Goal: Task Accomplishment & Management: Manage account settings

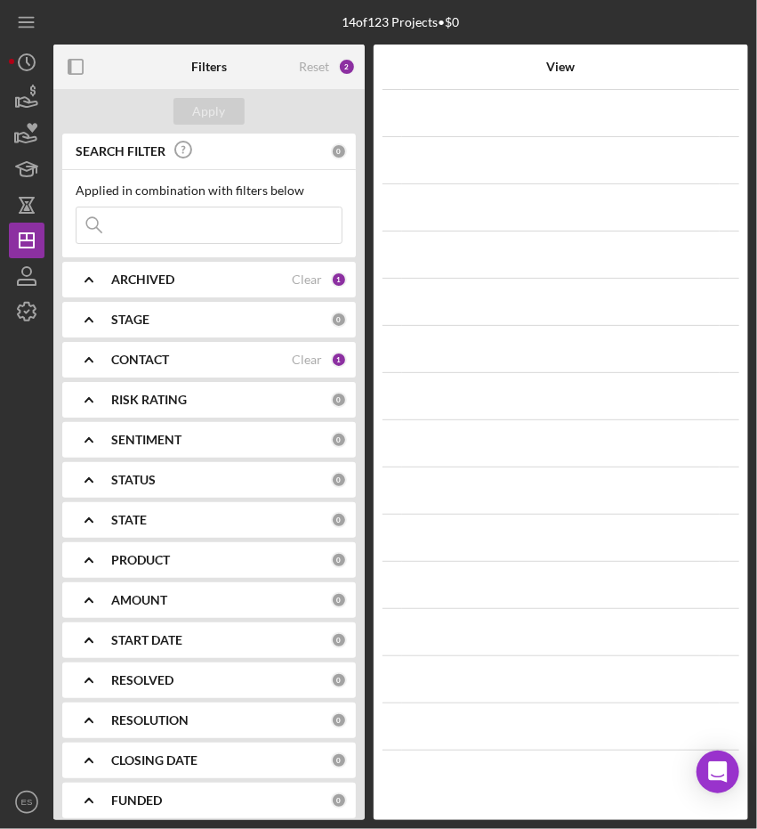
click at [643, 18] on div "14 of 123 Projects • $0" at bounding box center [400, 22] width 695 height 44
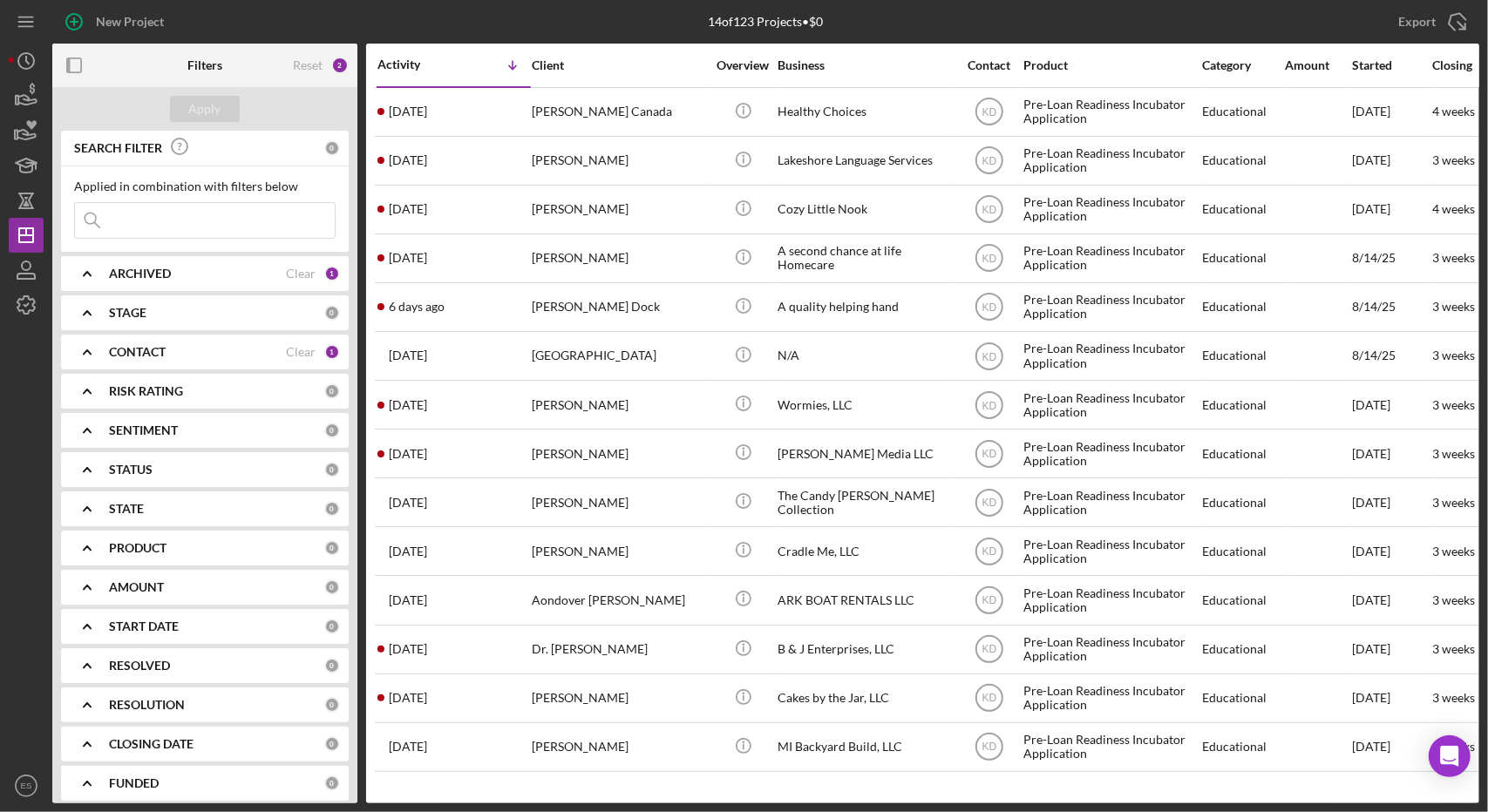
click at [181, 316] on div "STAGE" at bounding box center [216, 312] width 216 height 14
click at [119, 323] on div "STAGE 0" at bounding box center [224, 313] width 231 height 35
click at [136, 353] on b "CONTACT" at bounding box center [137, 352] width 57 height 14
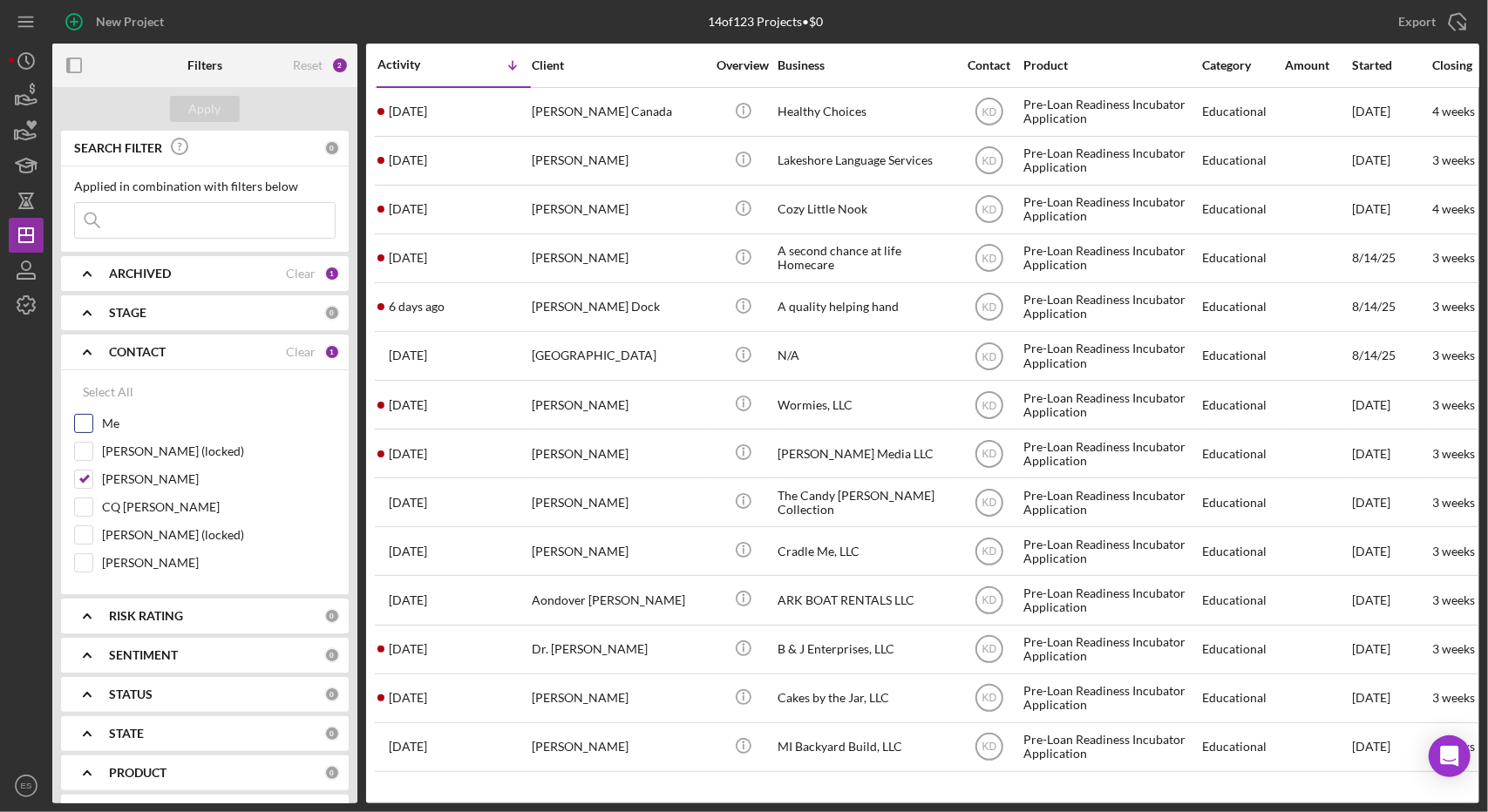
click at [86, 432] on div at bounding box center [84, 424] width 20 height 20
click at [85, 421] on input "Me" at bounding box center [84, 424] width 18 height 18
checkbox input "true"
click at [91, 484] on input "[PERSON_NAME]" at bounding box center [84, 480] width 18 height 18
checkbox input "false"
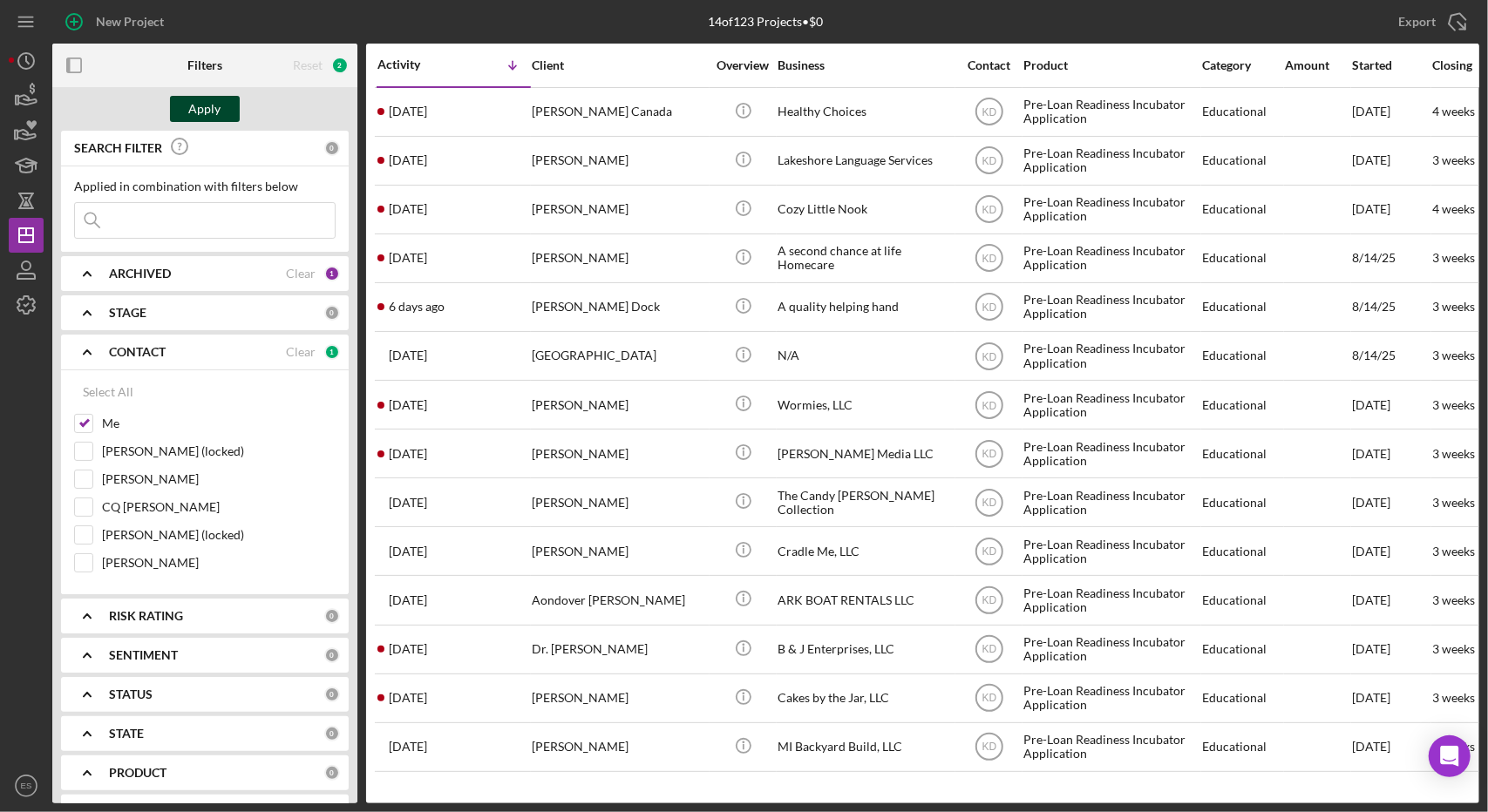
click at [205, 107] on div "Apply" at bounding box center [205, 109] width 32 height 26
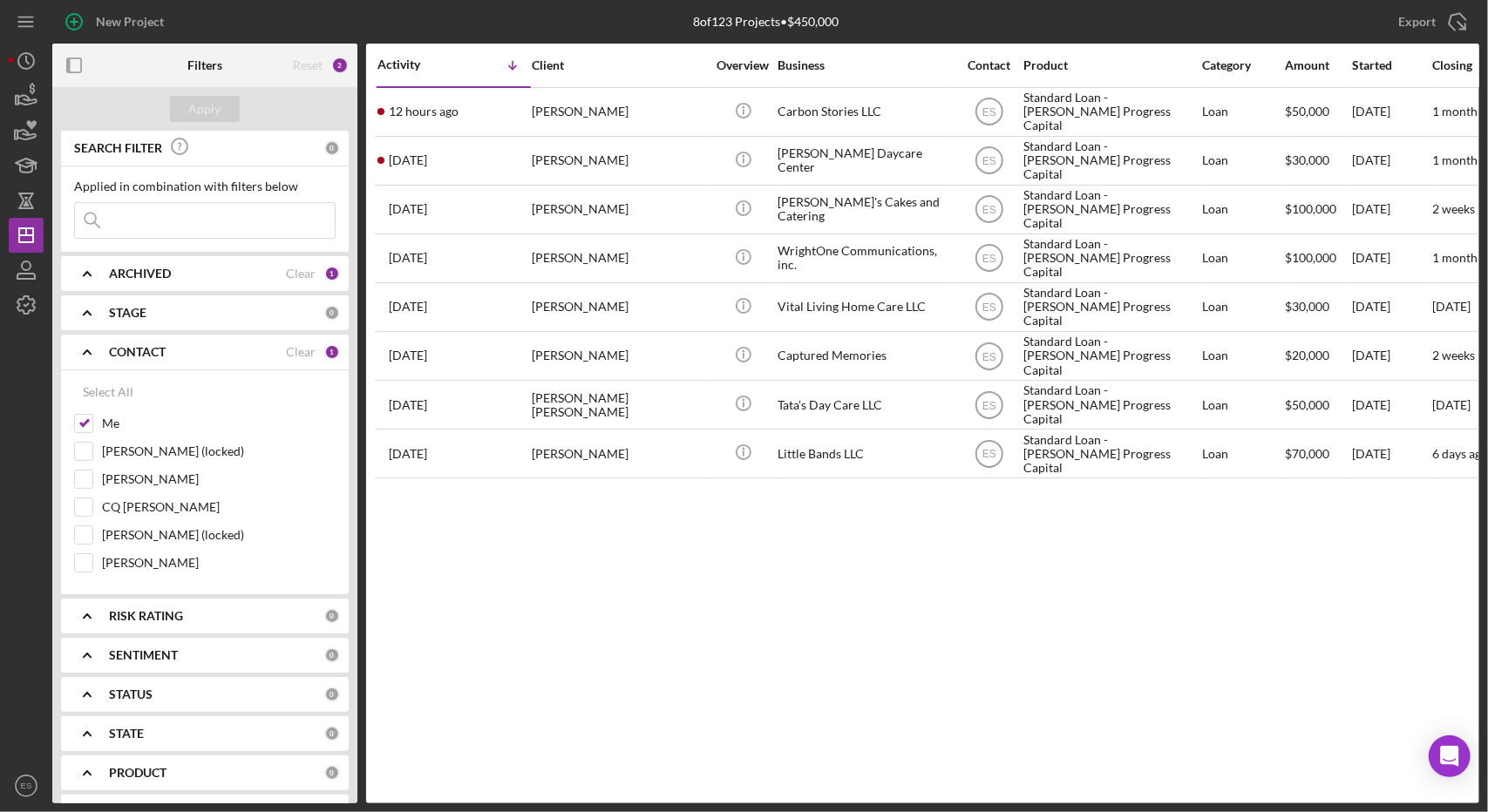
click at [91, 352] on icon "Icon/Expander" at bounding box center [87, 352] width 43 height 43
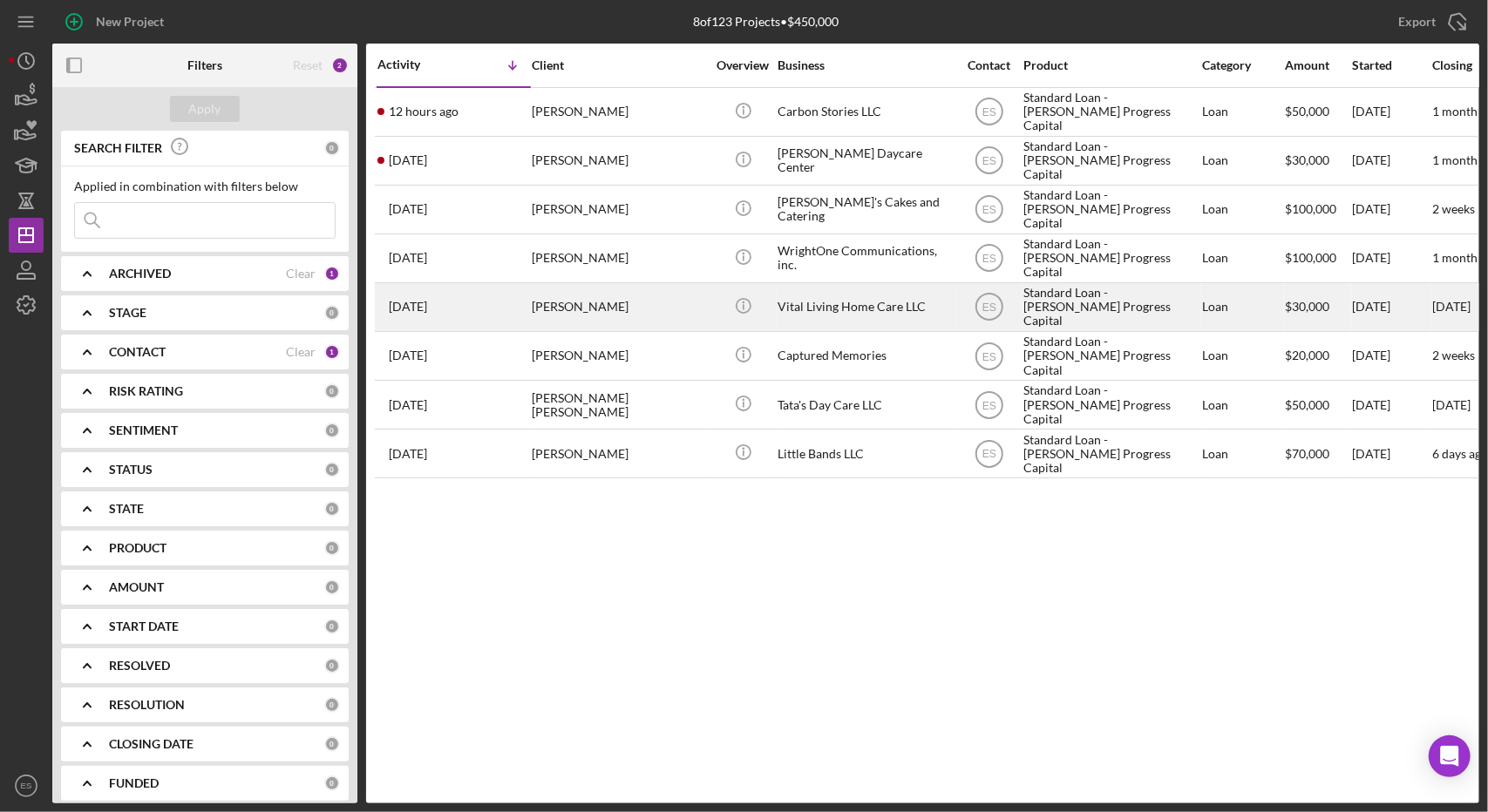
click at [741, 314] on div "Vital Living Home Care LLC" at bounding box center [865, 307] width 174 height 46
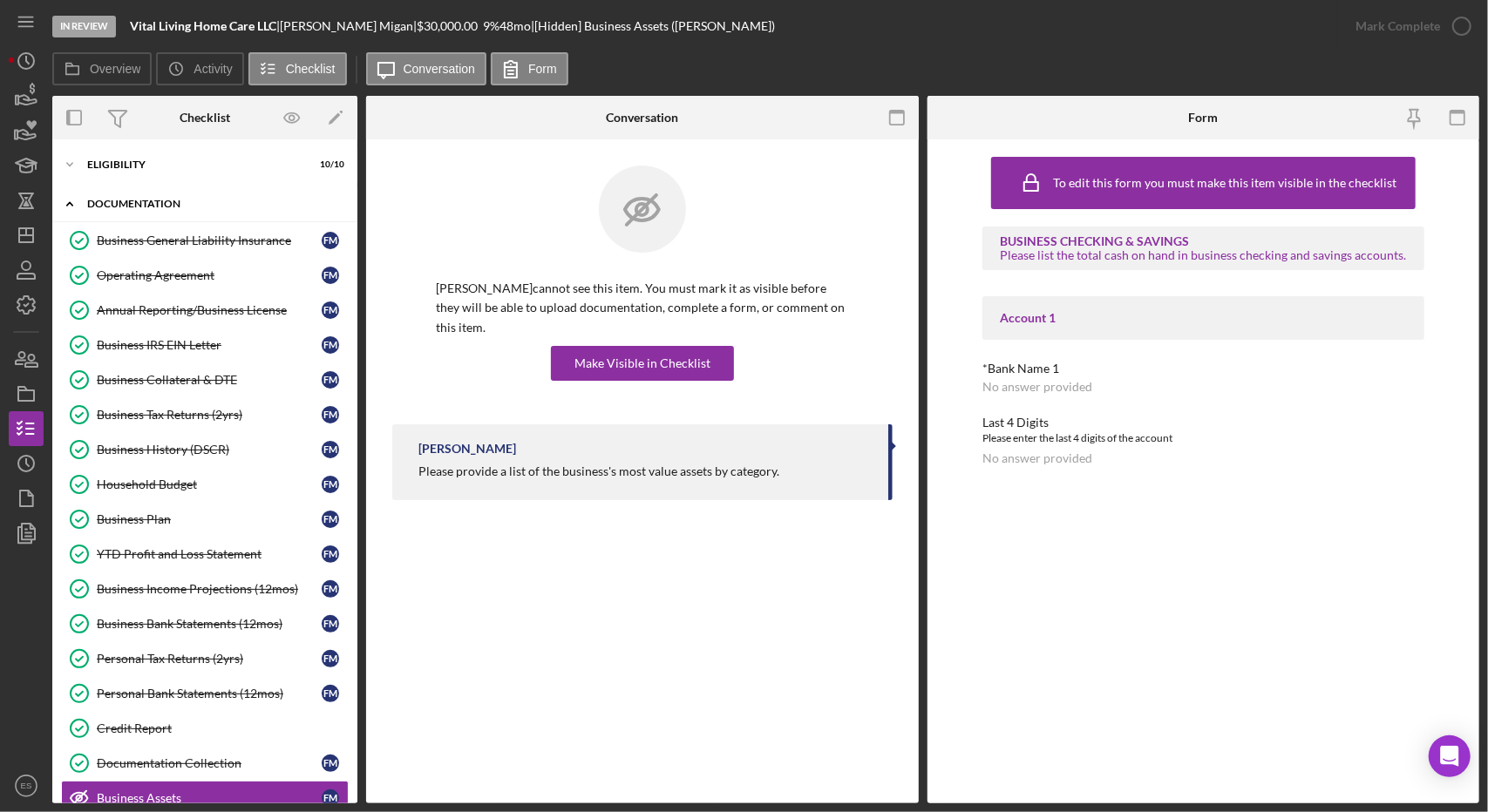
click at [107, 214] on div "Icon/Expander Documentation 16 / 23" at bounding box center [204, 204] width 305 height 35
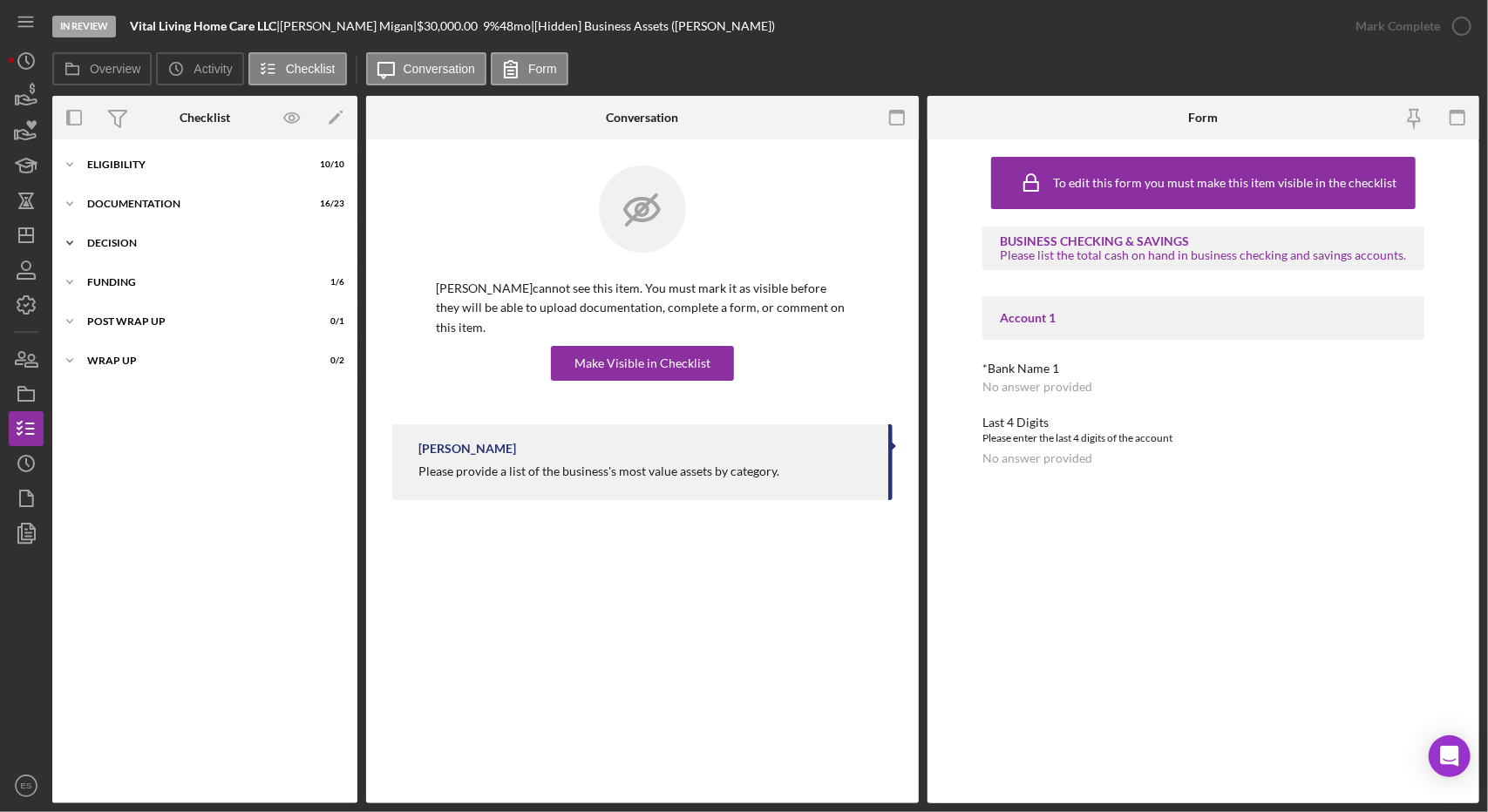
click at [127, 248] on div "Decision" at bounding box center [212, 243] width 249 height 11
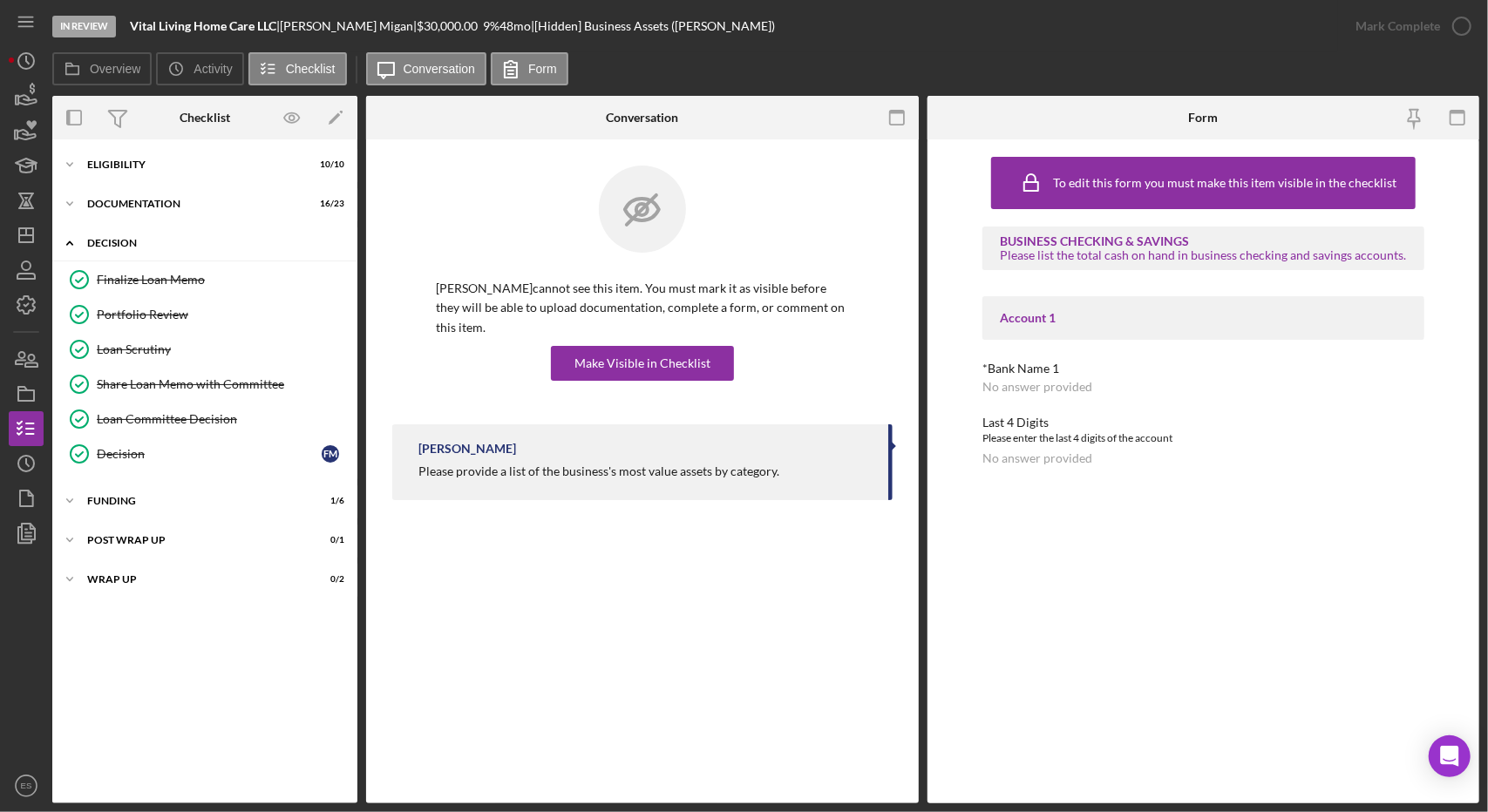
click at [132, 247] on div "Decision" at bounding box center [212, 243] width 249 height 11
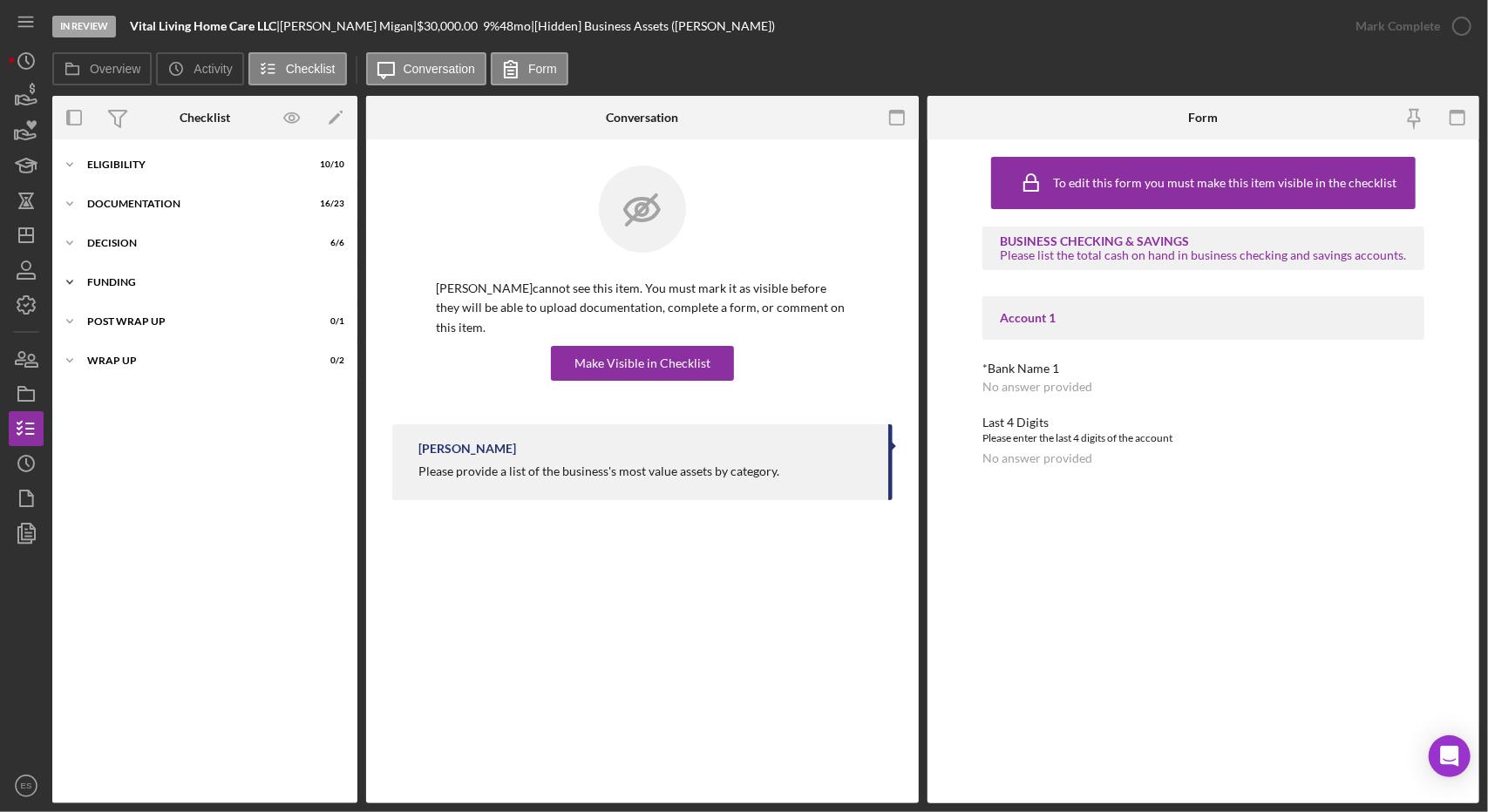
click at [130, 280] on div "Funding" at bounding box center [212, 282] width 249 height 11
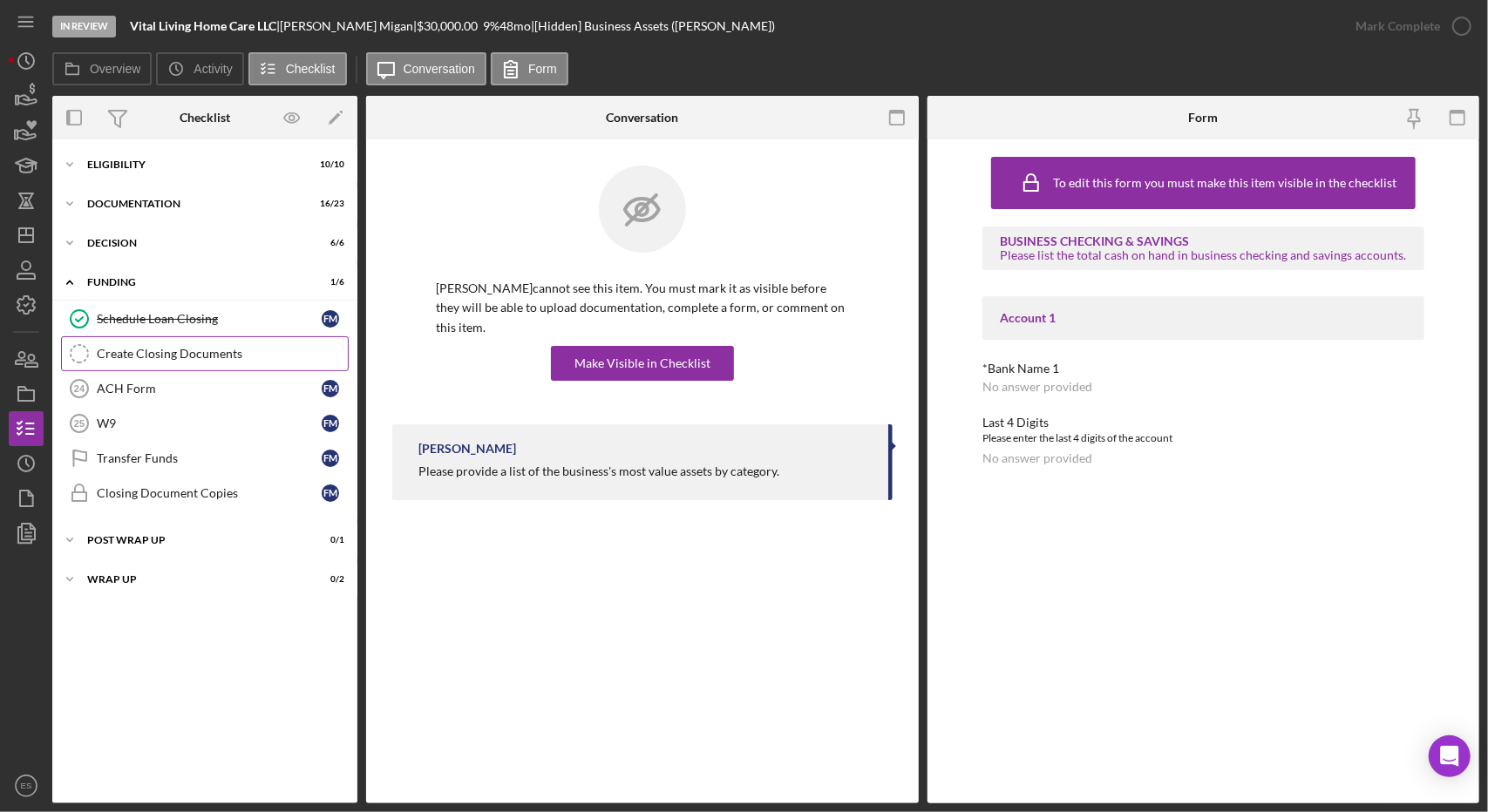
click at [152, 351] on div "Create Closing Documents" at bounding box center [222, 354] width 251 height 14
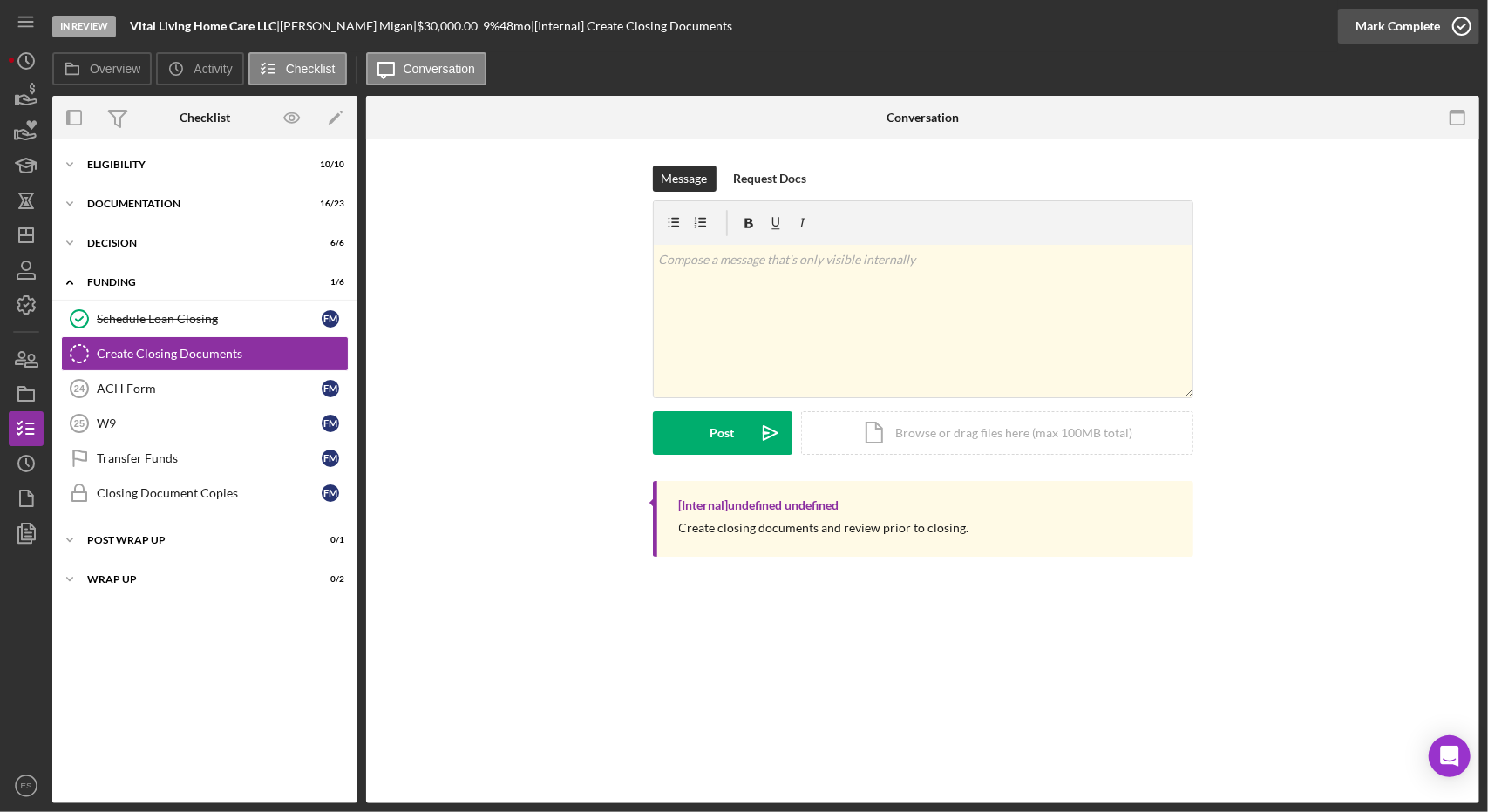
click at [741, 31] on div "Mark Complete" at bounding box center [1398, 26] width 84 height 35
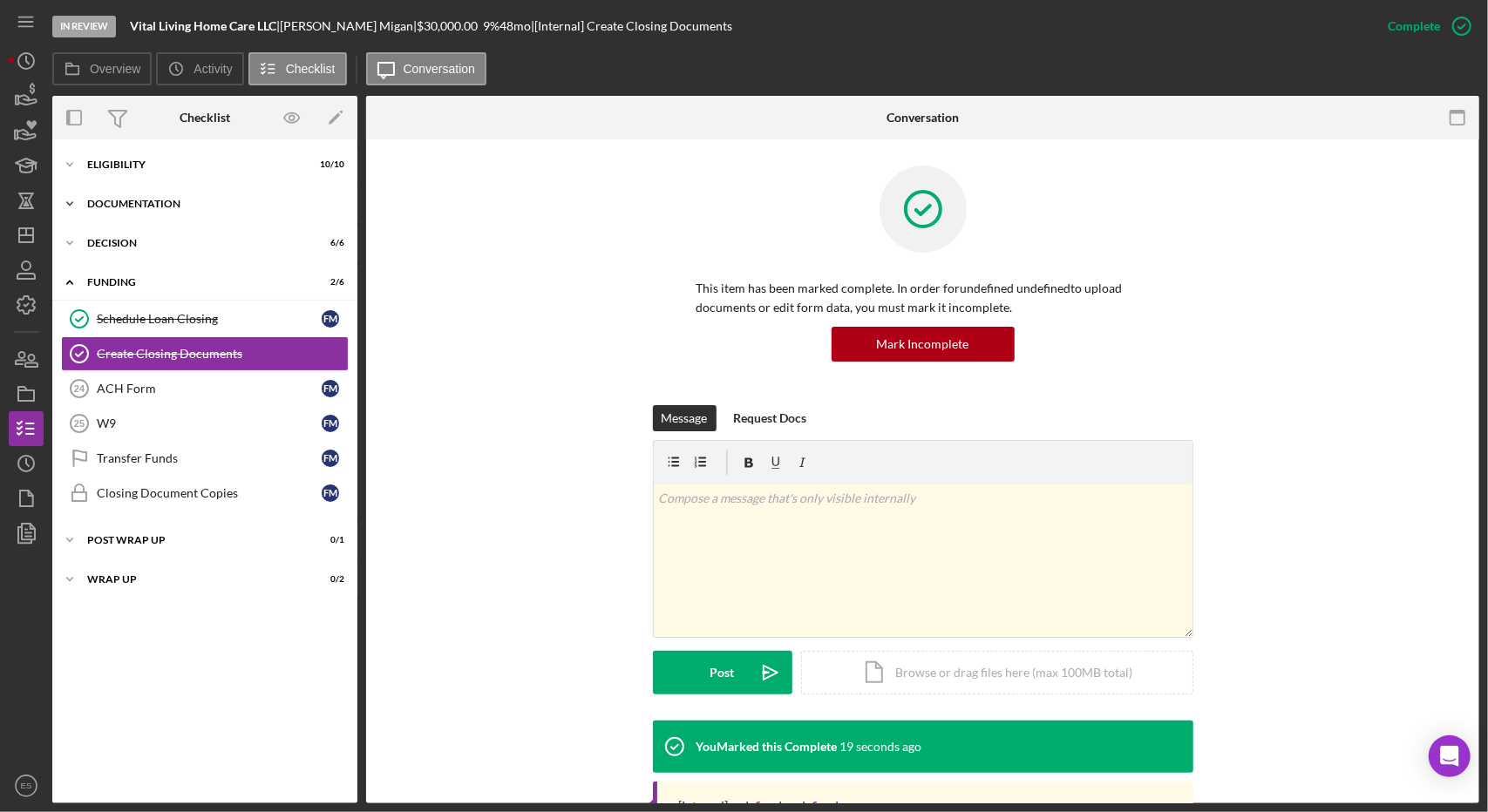
click at [185, 203] on div "Documentation" at bounding box center [212, 204] width 249 height 11
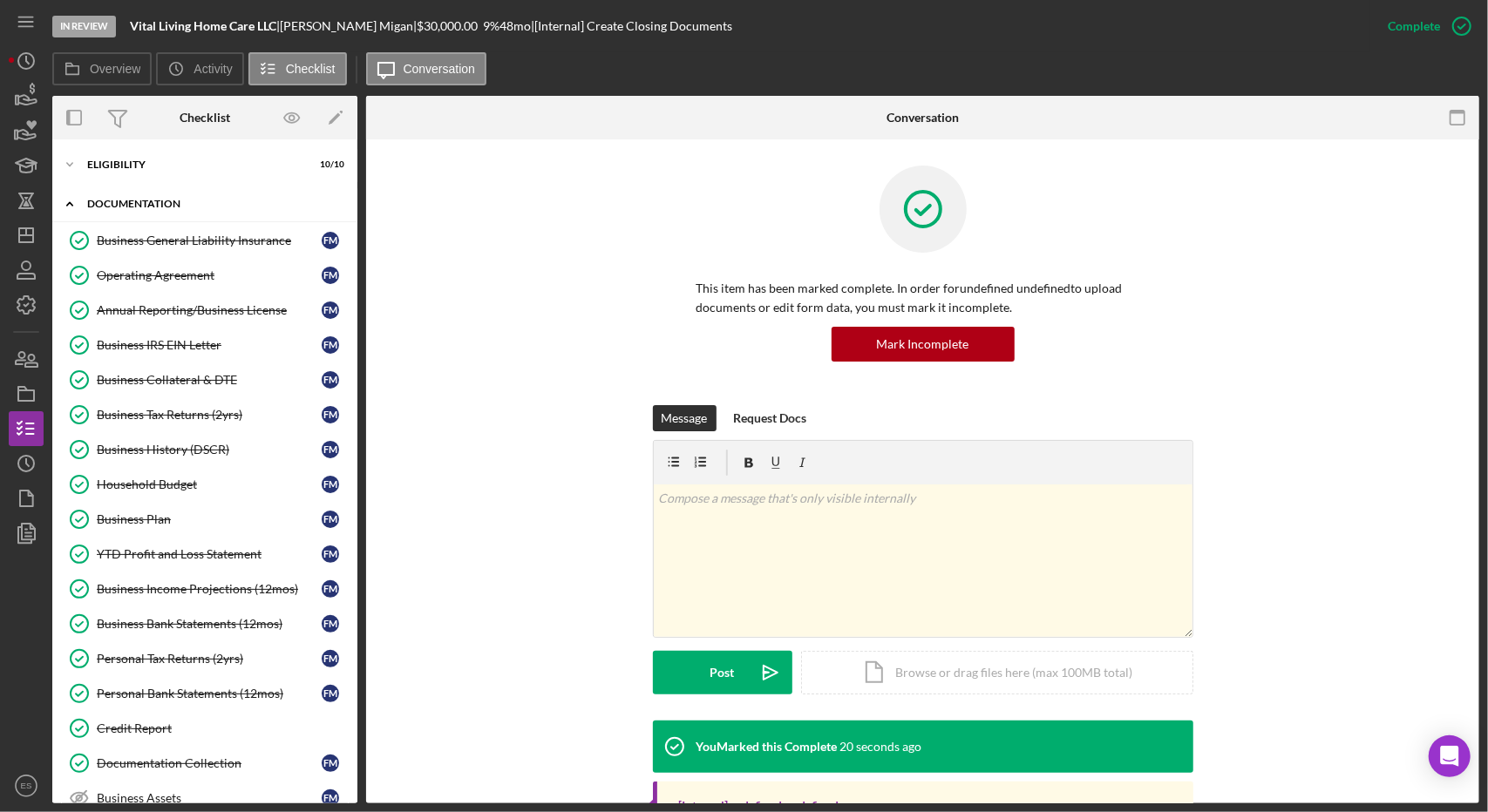
click at [185, 203] on div "Documentation" at bounding box center [212, 204] width 249 height 11
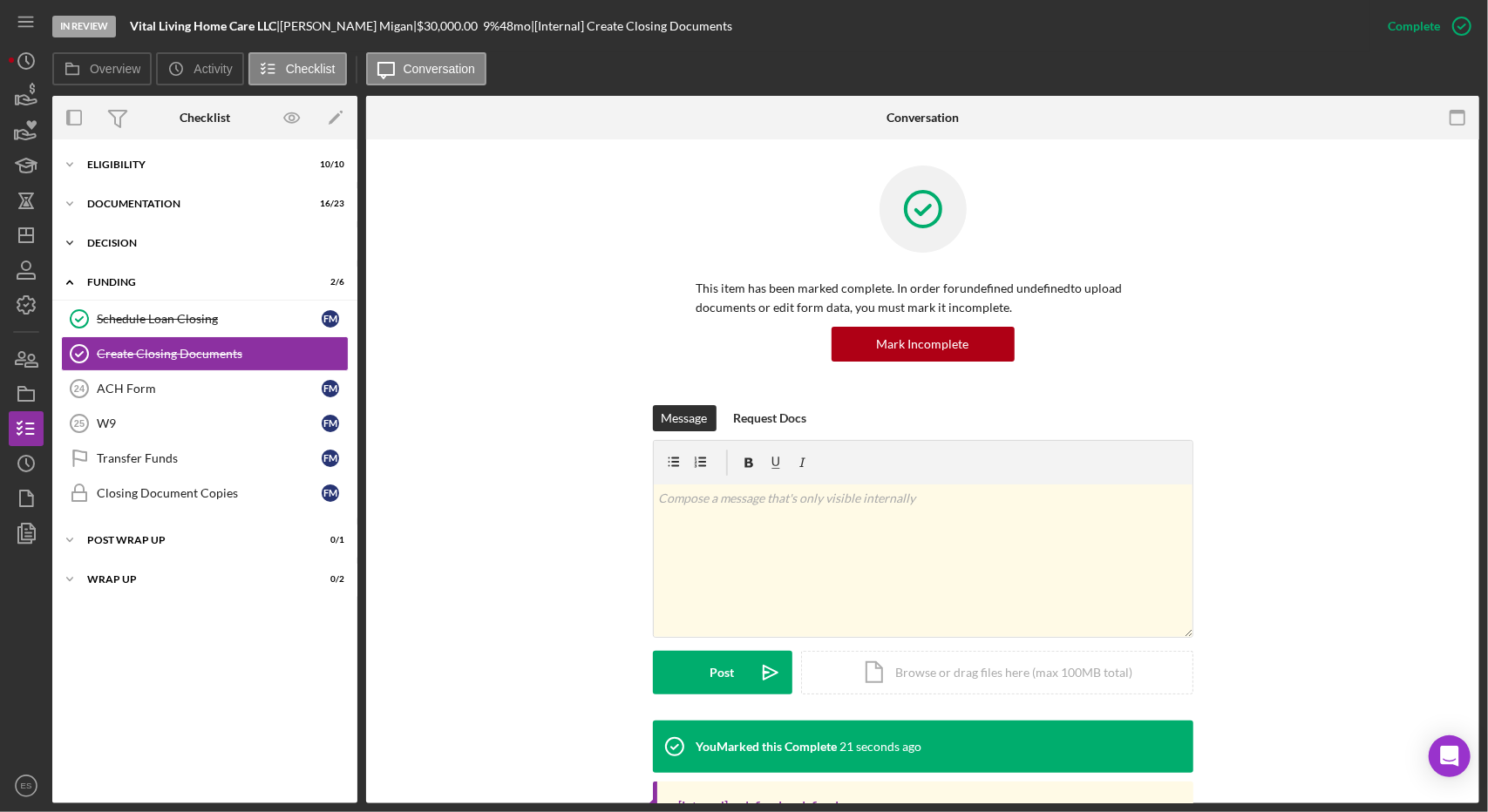
click at [128, 243] on div "Decision" at bounding box center [212, 243] width 249 height 11
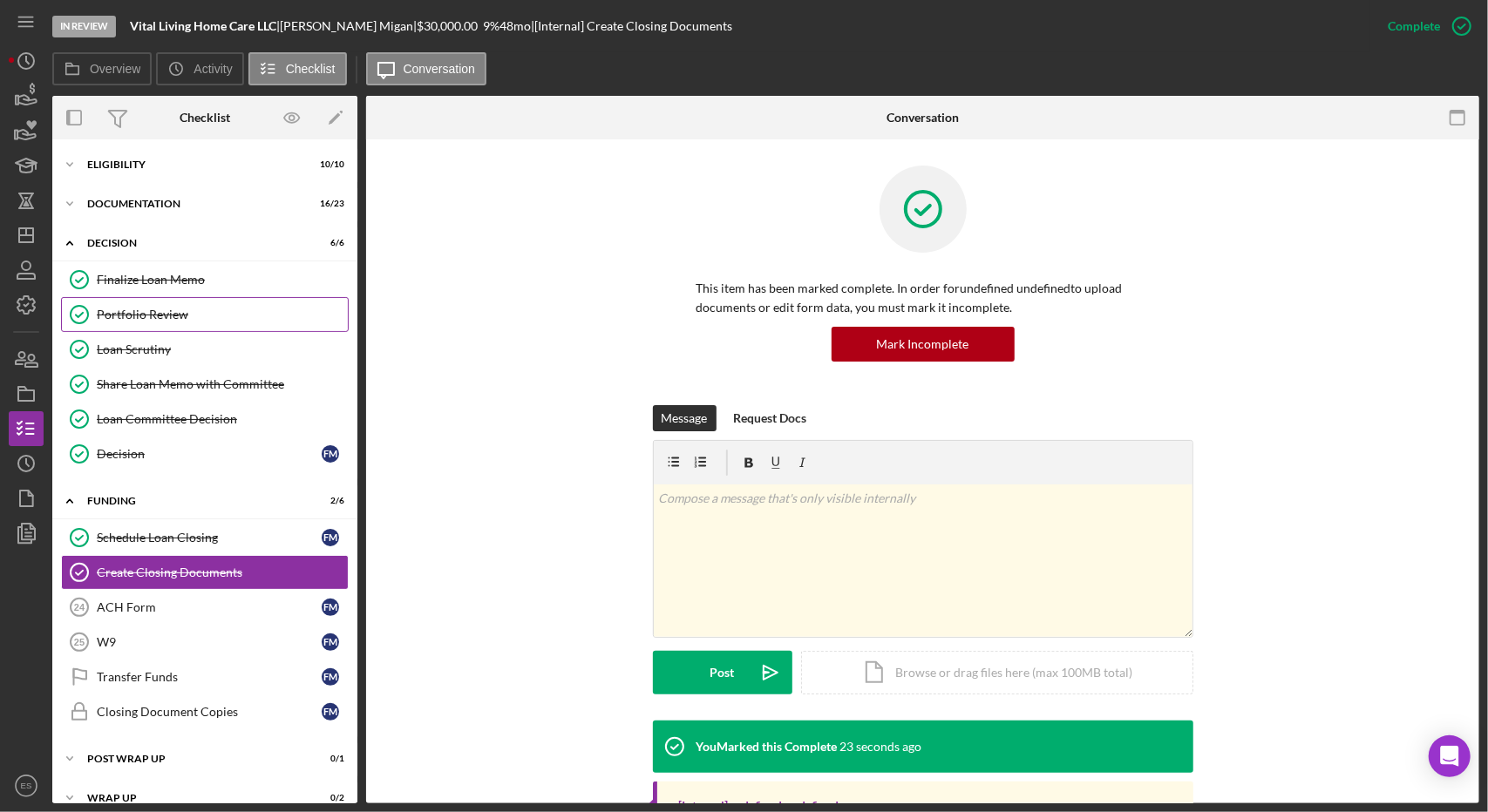
click at [143, 319] on div "Portfolio Review" at bounding box center [222, 314] width 251 height 14
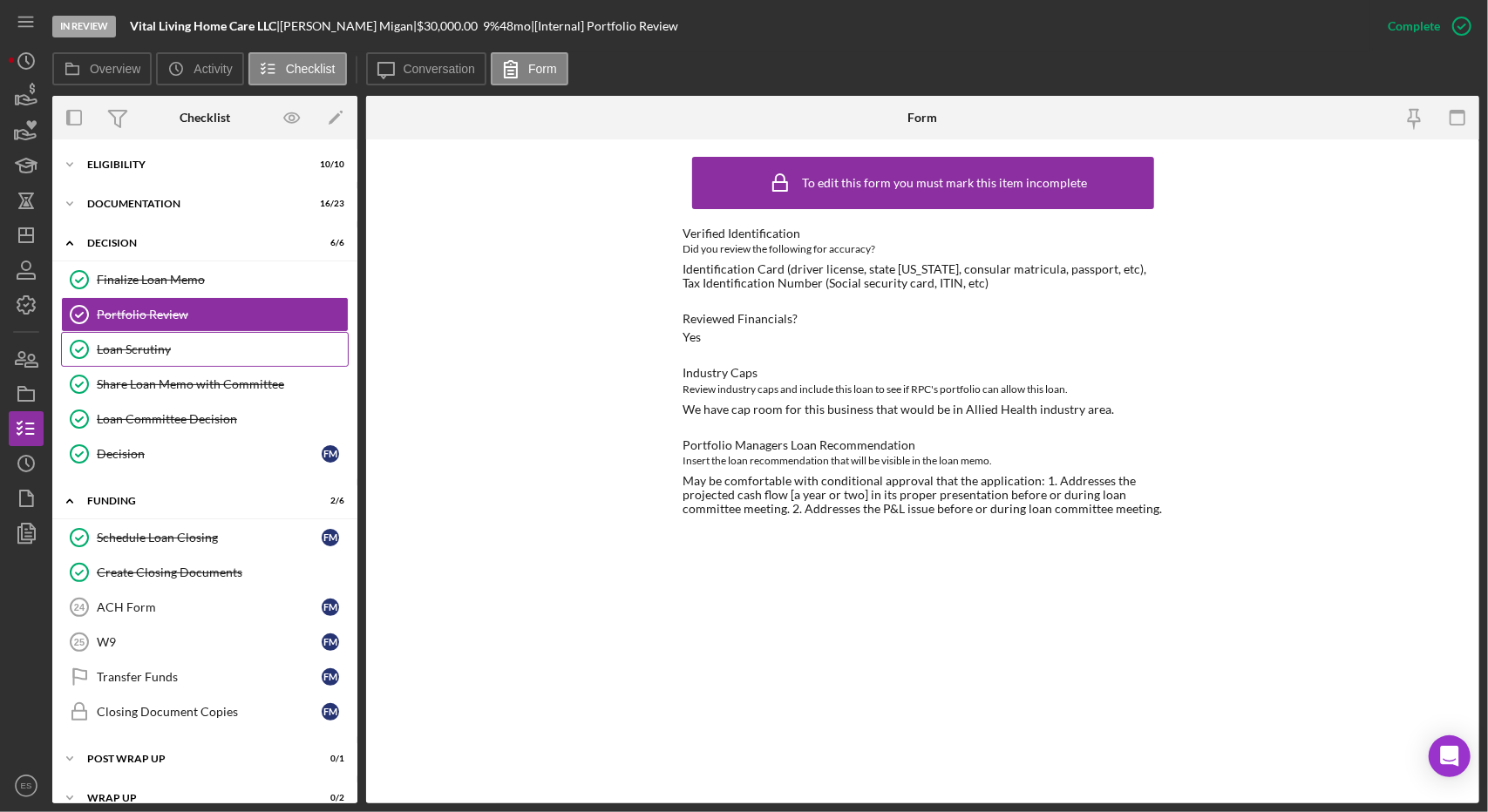
click at [158, 353] on div "Loan Scrutiny" at bounding box center [222, 350] width 251 height 14
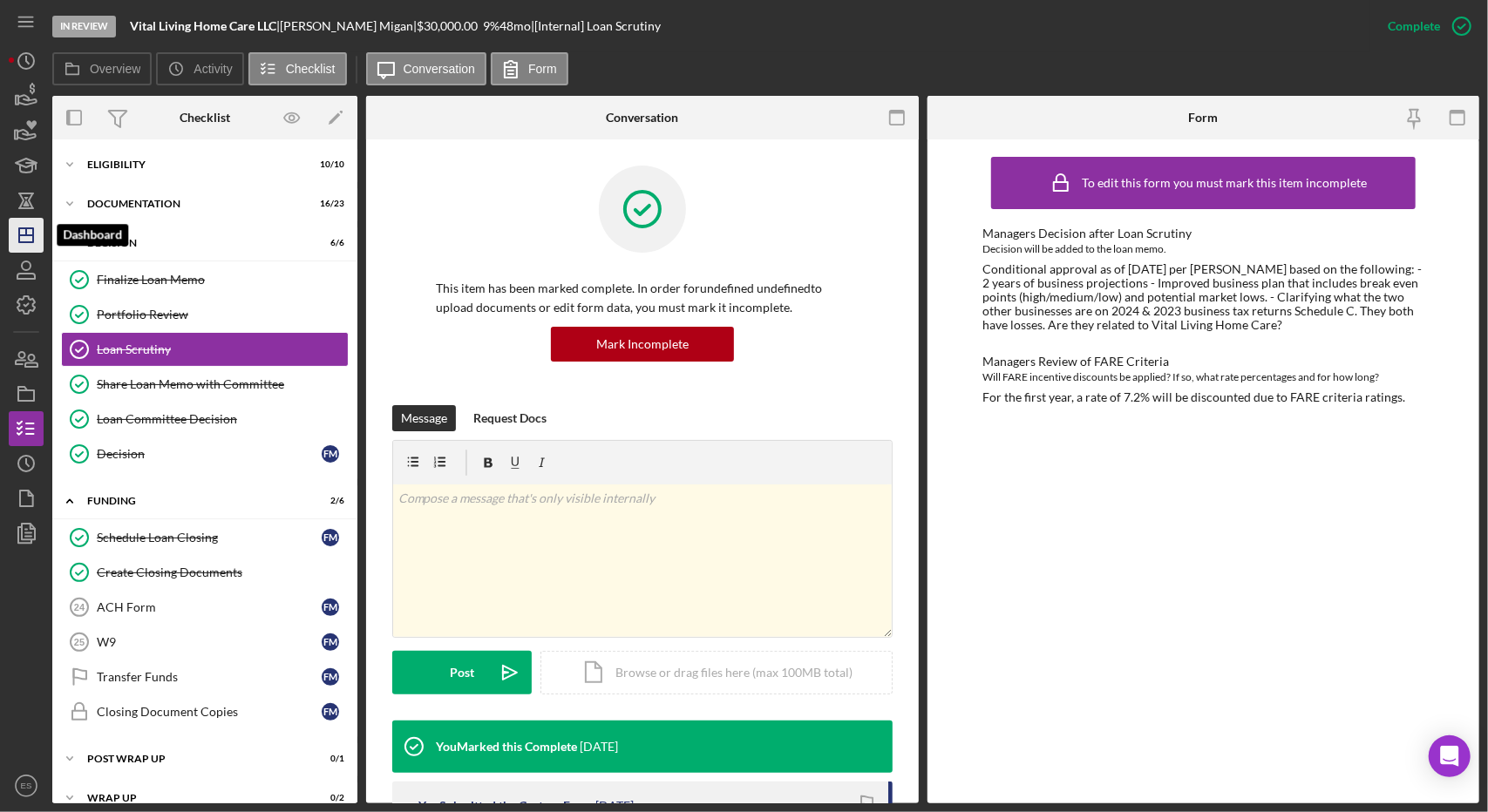
click at [28, 229] on icon "Icon/Dashboard" at bounding box center [25, 235] width 43 height 43
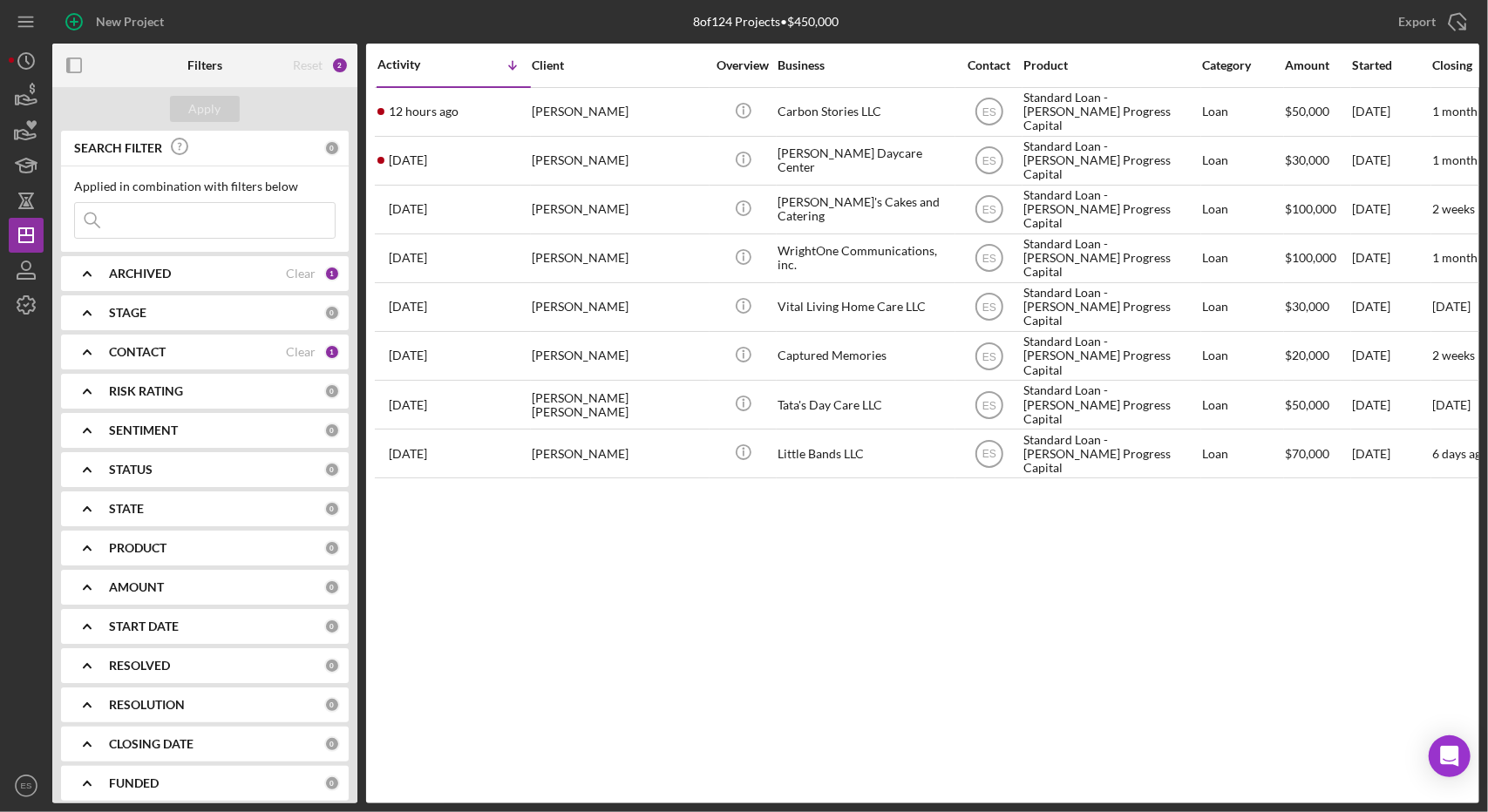
click at [147, 303] on div "STAGE 0" at bounding box center [224, 313] width 231 height 35
click at [147, 306] on div "STAGE" at bounding box center [216, 312] width 216 height 14
click at [137, 345] on b "CONTACT" at bounding box center [137, 352] width 57 height 14
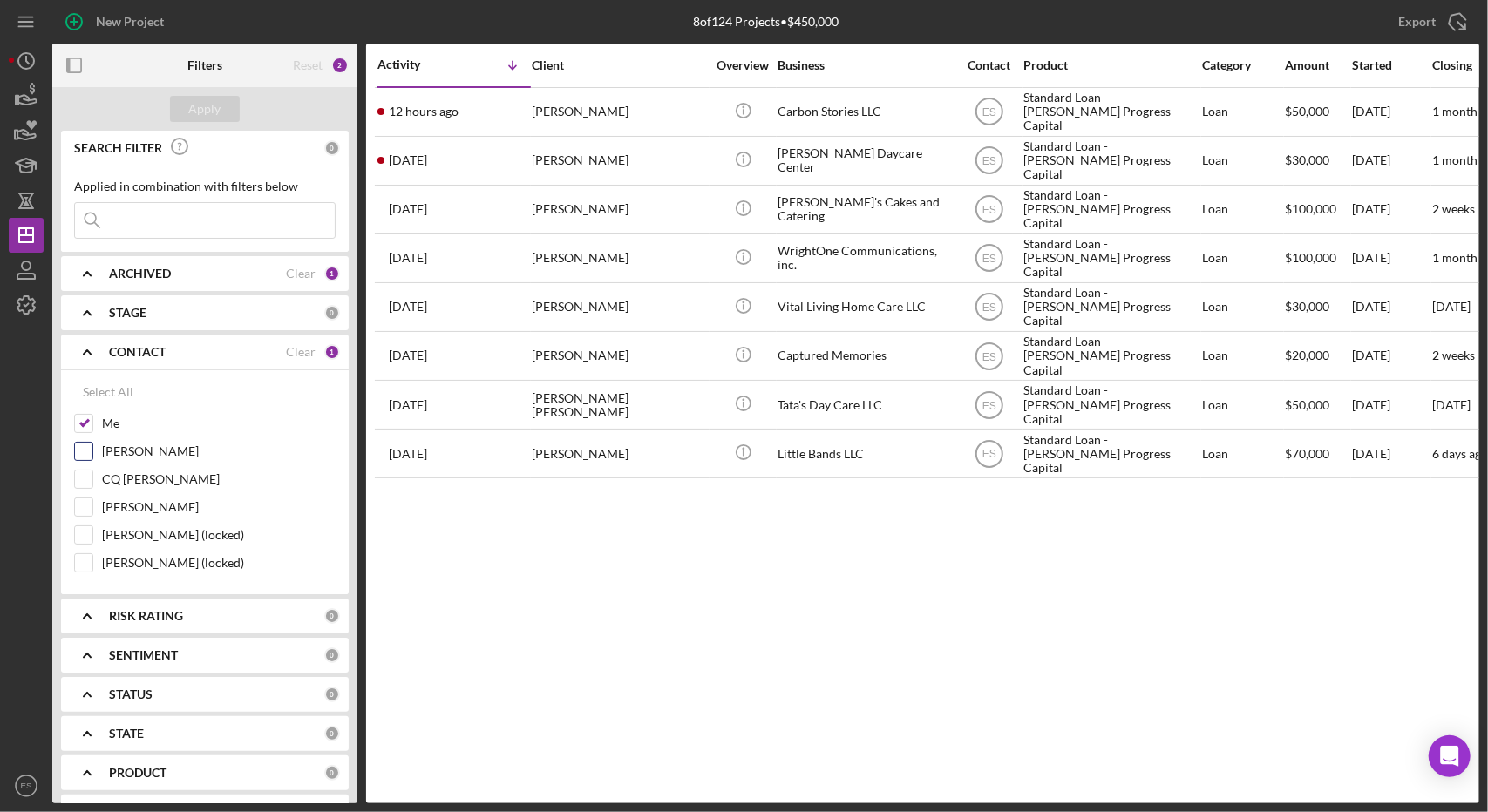
click at [87, 447] on input "[PERSON_NAME]" at bounding box center [84, 452] width 18 height 18
checkbox input "true"
click at [221, 119] on button "Apply" at bounding box center [205, 109] width 70 height 26
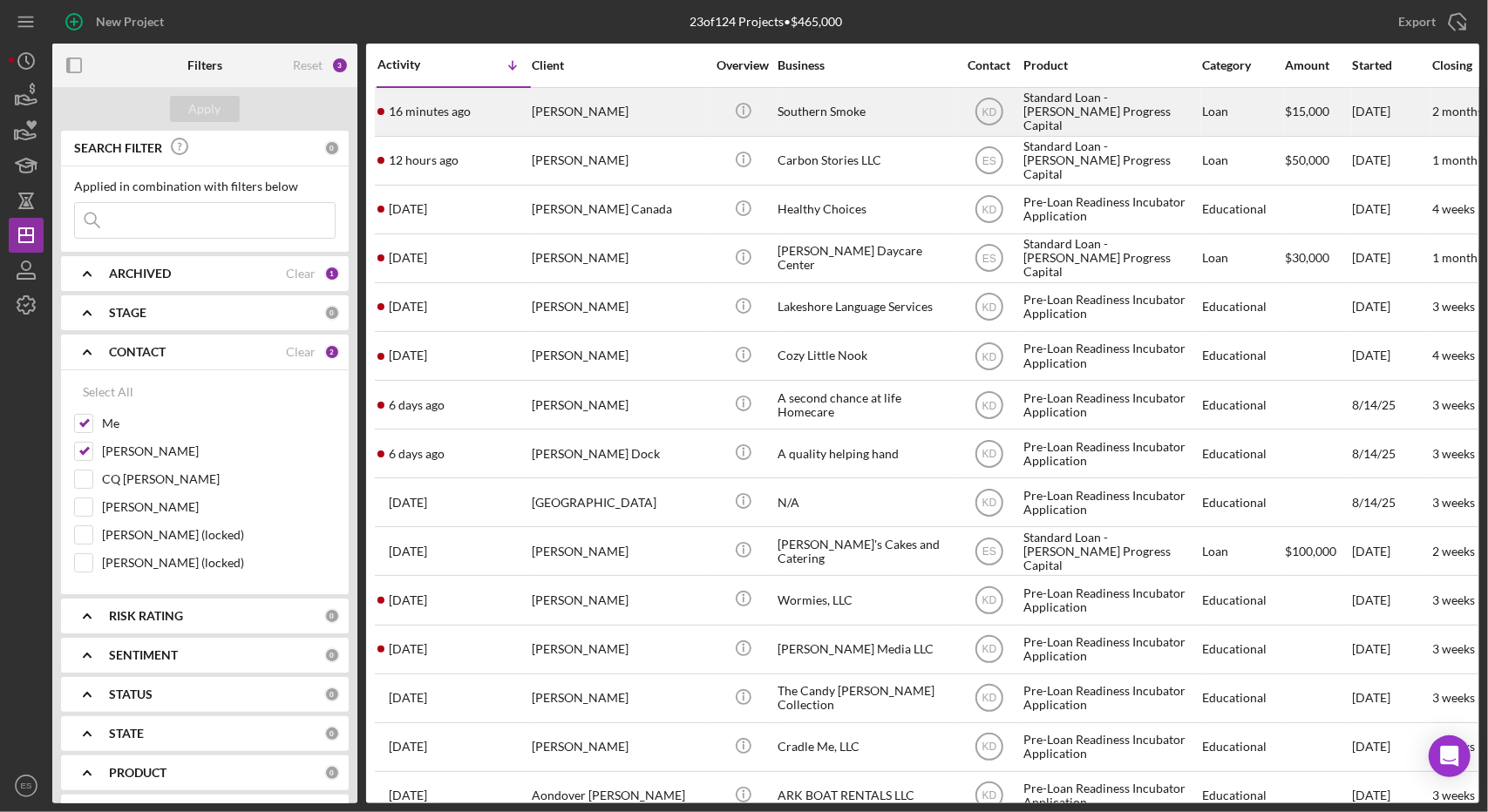
click at [741, 114] on div "Southern Smoke" at bounding box center [865, 112] width 174 height 46
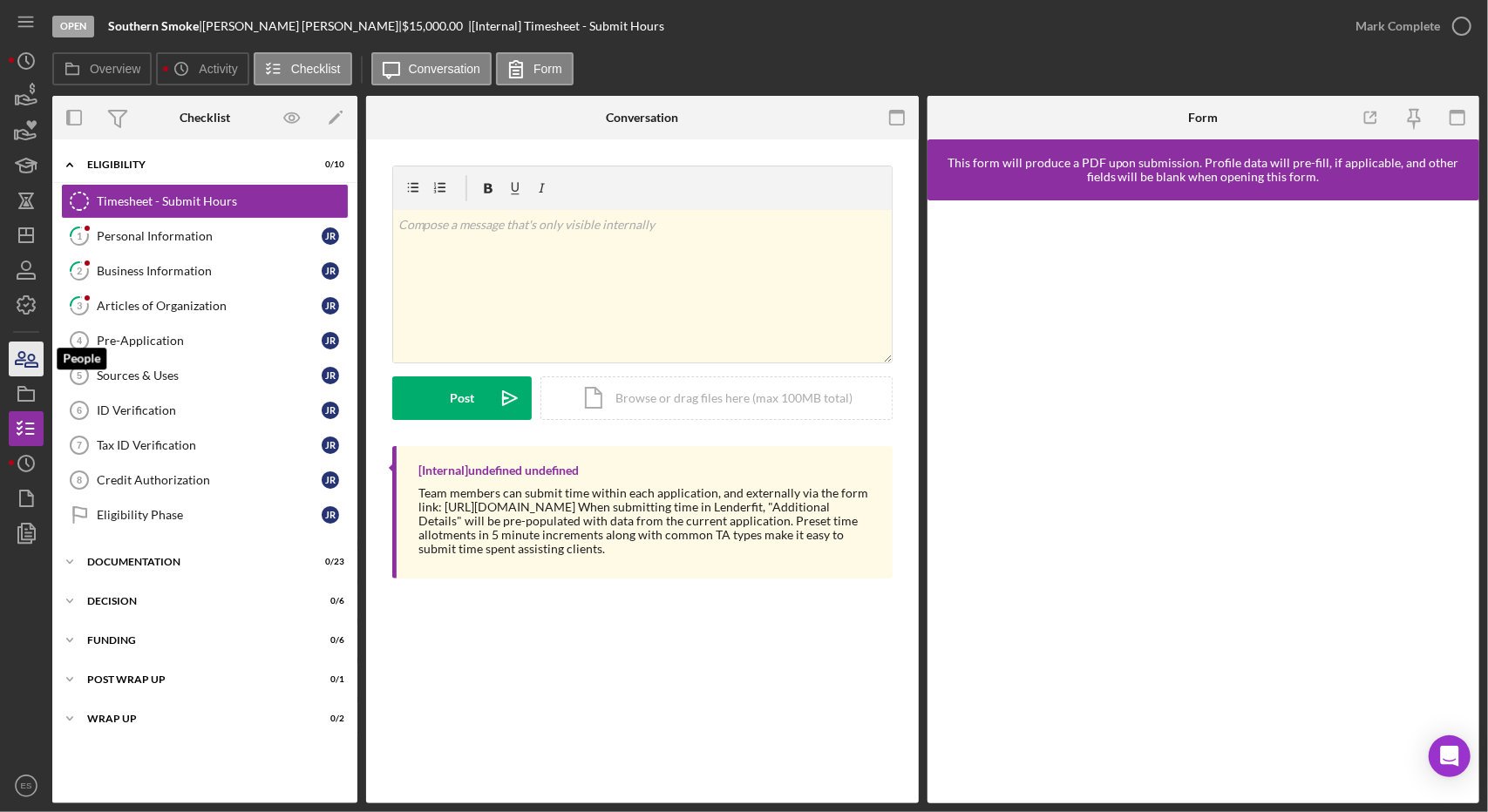
click at [26, 365] on icon "button" at bounding box center [31, 360] width 12 height 12
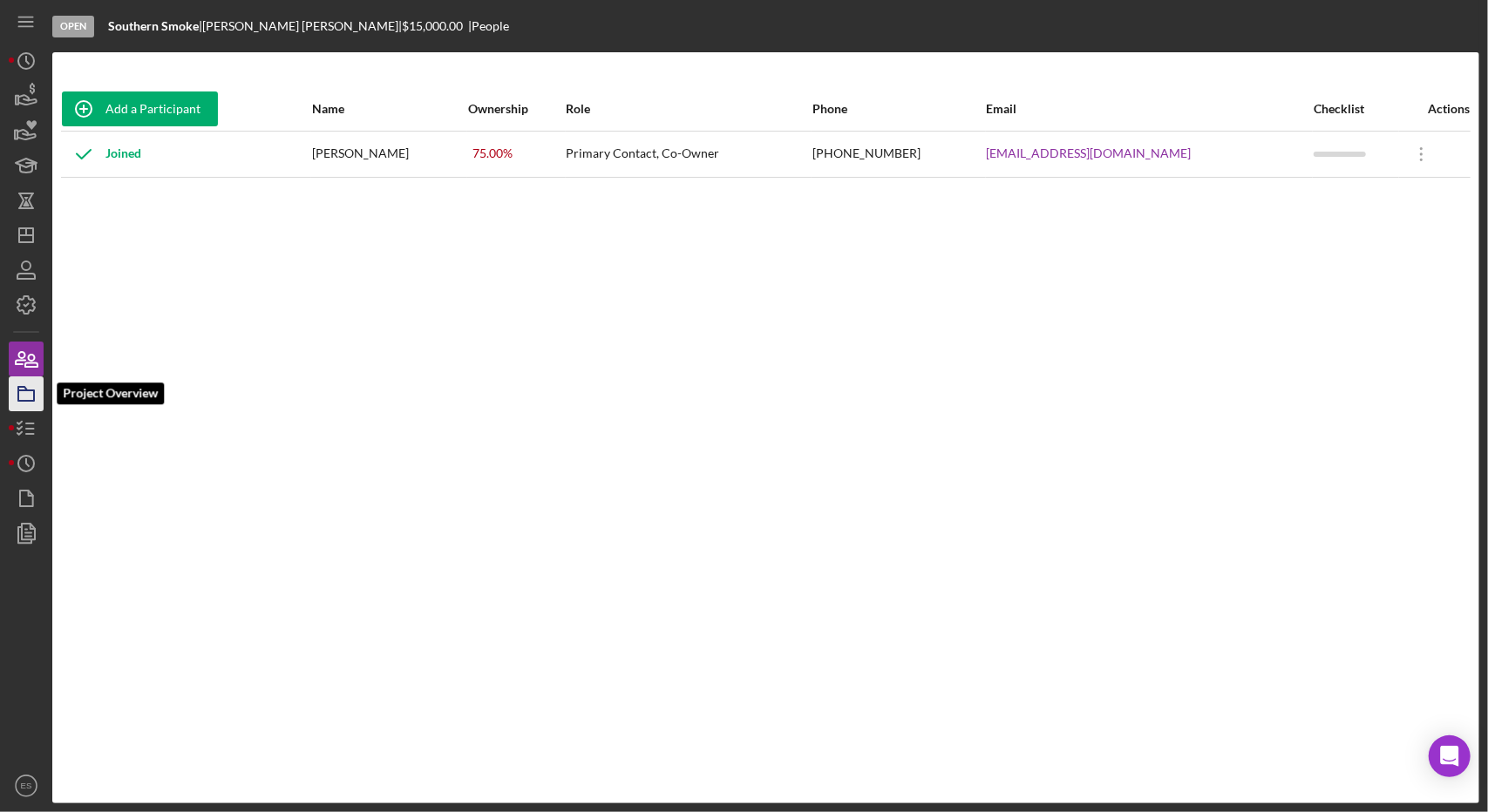
click at [27, 397] on icon "button" at bounding box center [25, 394] width 43 height 43
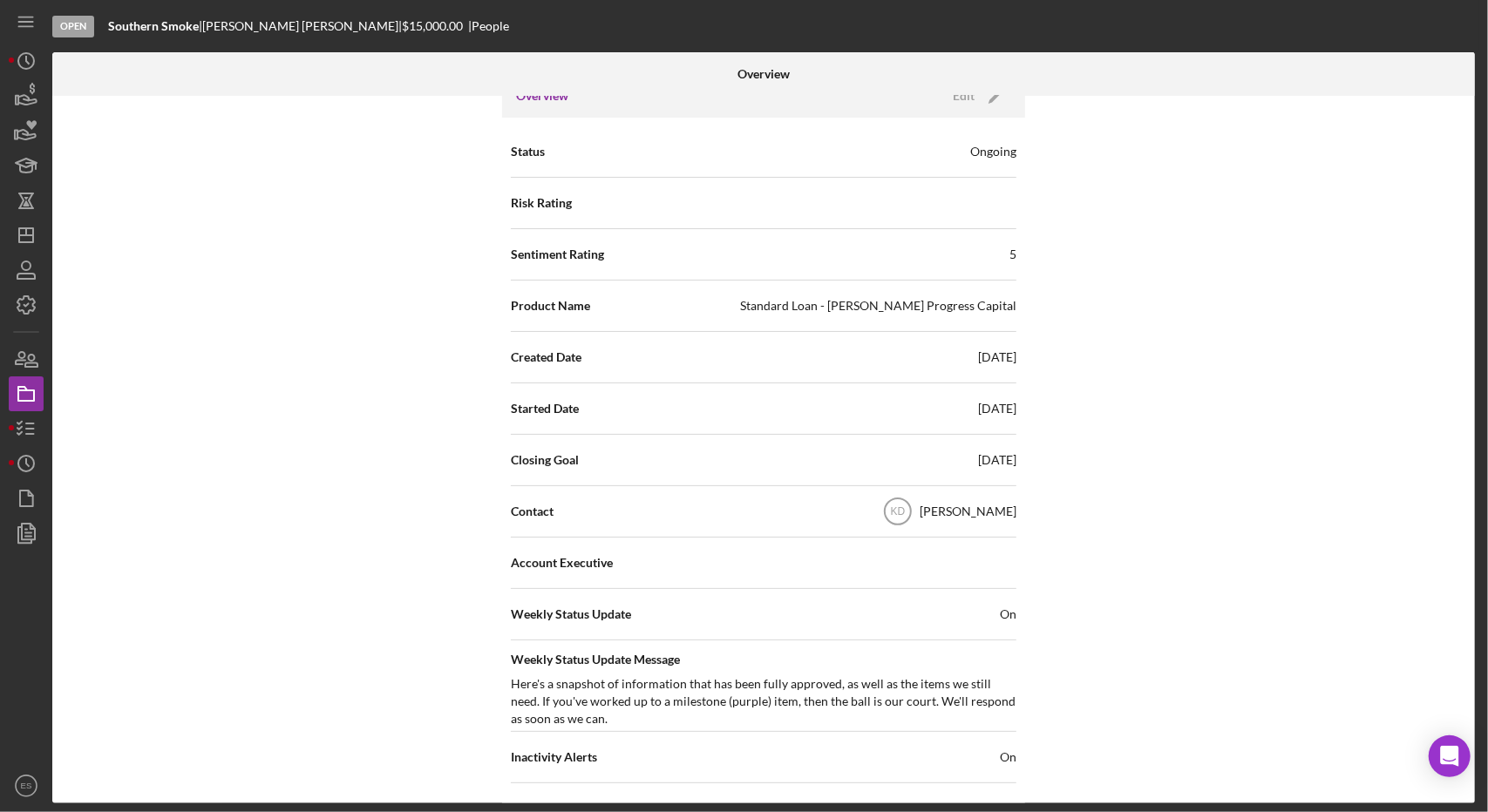
scroll to position [150, 0]
click at [741, 505] on text "KD" at bounding box center [898, 511] width 15 height 12
click at [741, 511] on div "[PERSON_NAME]" at bounding box center [968, 511] width 97 height 18
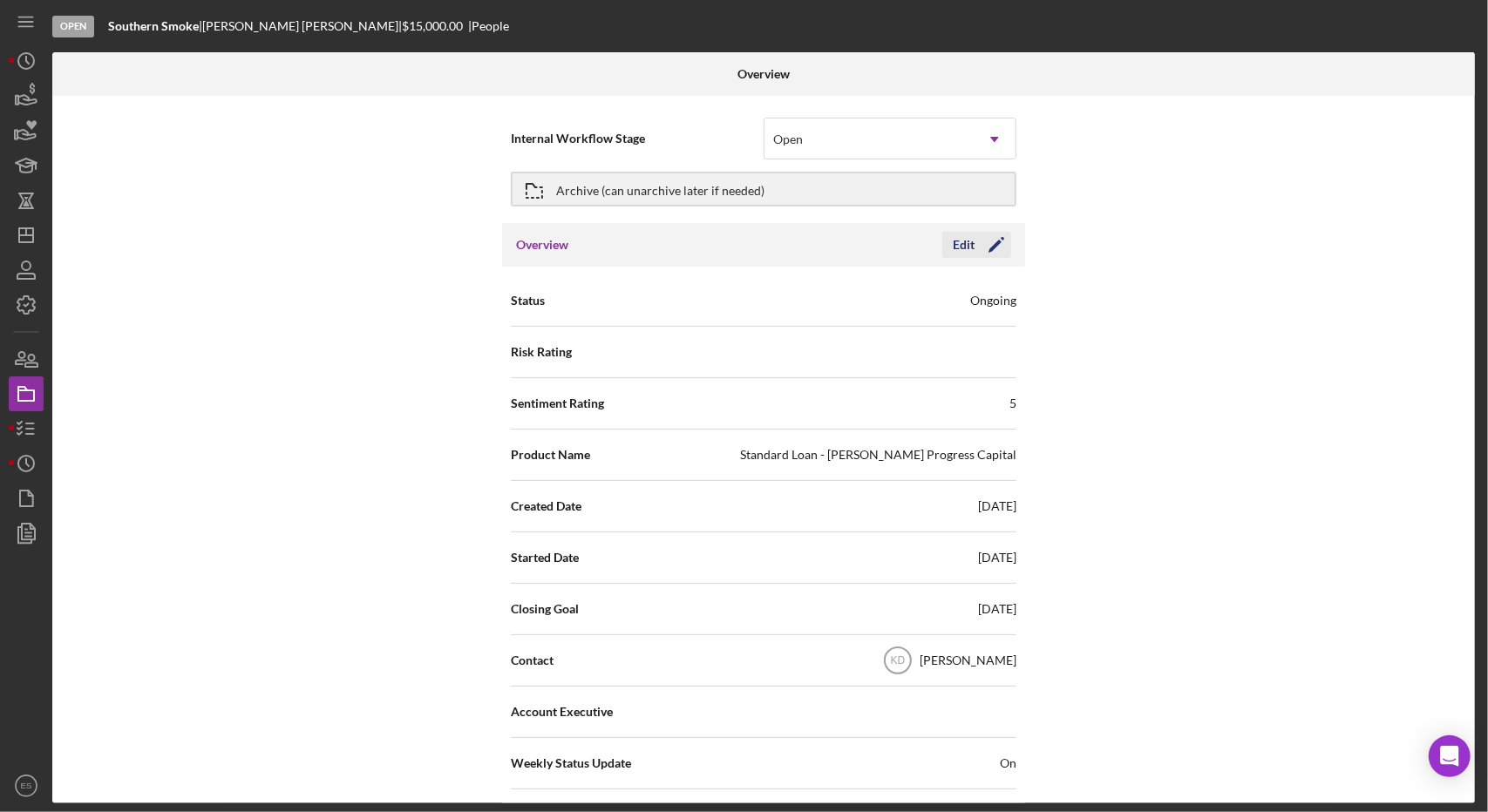
click at [741, 257] on icon "Icon/Edit" at bounding box center [996, 245] width 43 height 43
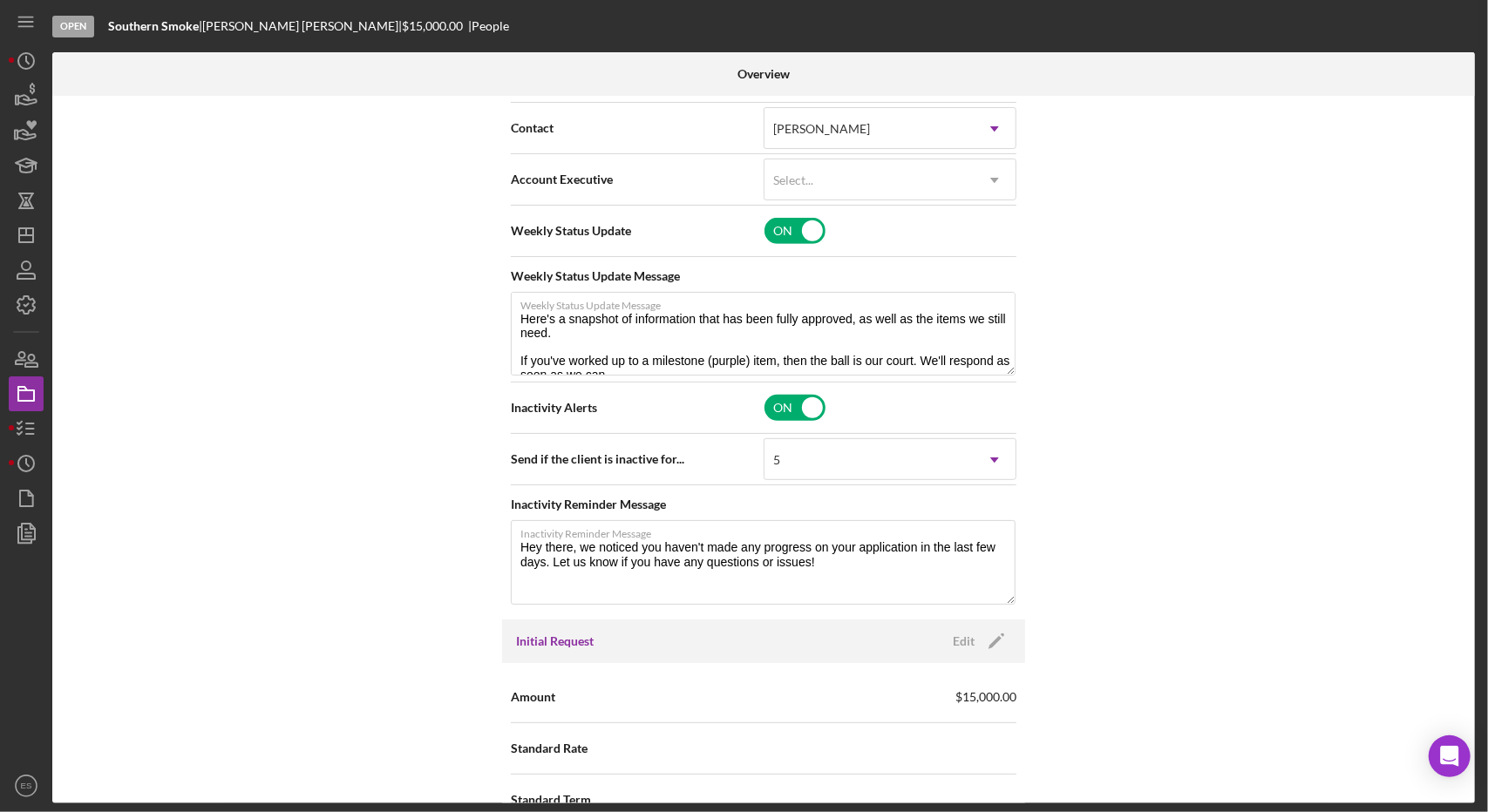
scroll to position [285, 0]
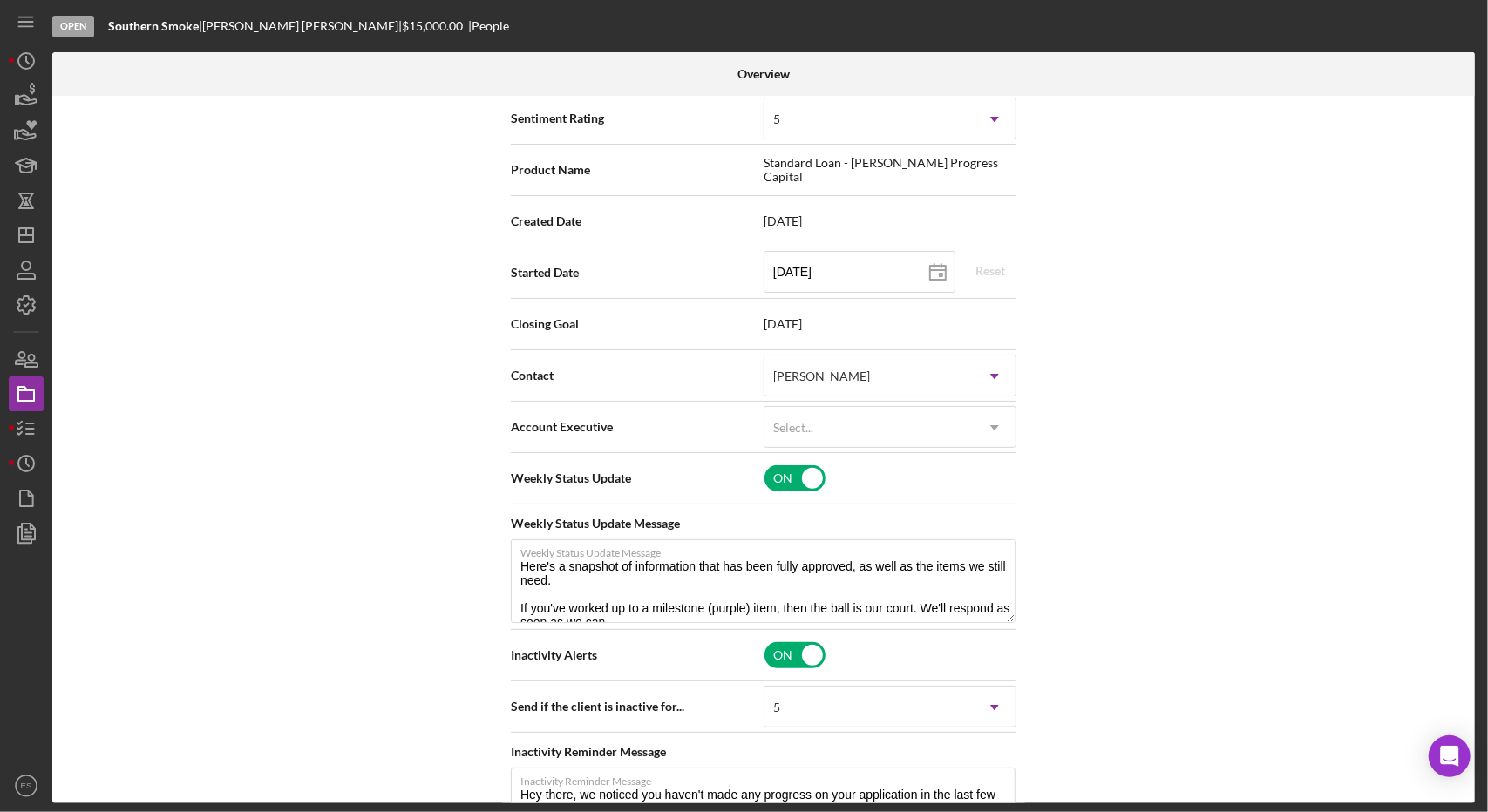
click at [741, 402] on div "Account Executive Select... Icon/Dropdown Arrow" at bounding box center [763, 427] width 505 height 52
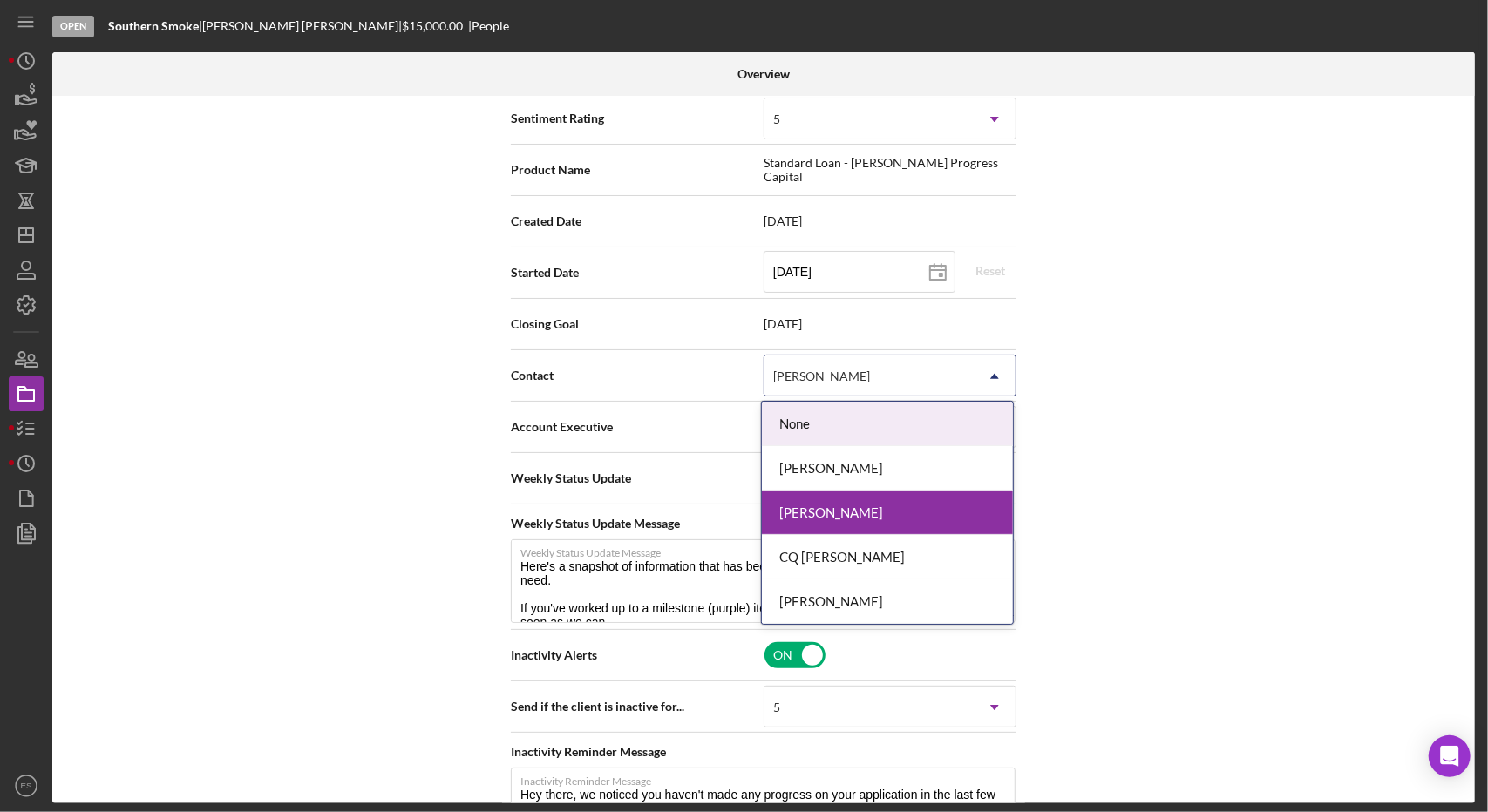
click at [741, 373] on div "[PERSON_NAME]" at bounding box center [869, 376] width 210 height 40
click at [741, 463] on div "[PERSON_NAME]" at bounding box center [888, 468] width 251 height 44
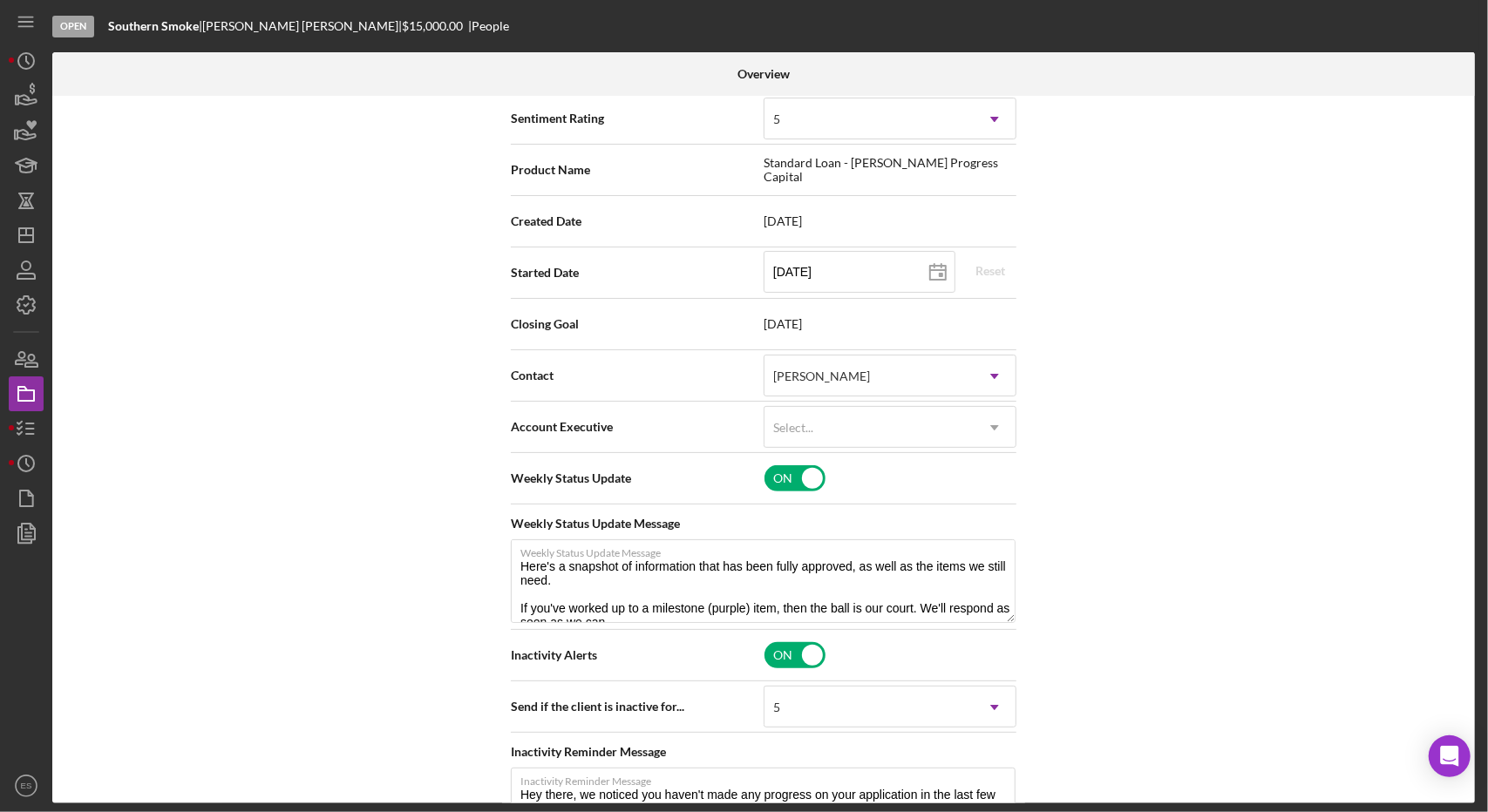
scroll to position [0, 0]
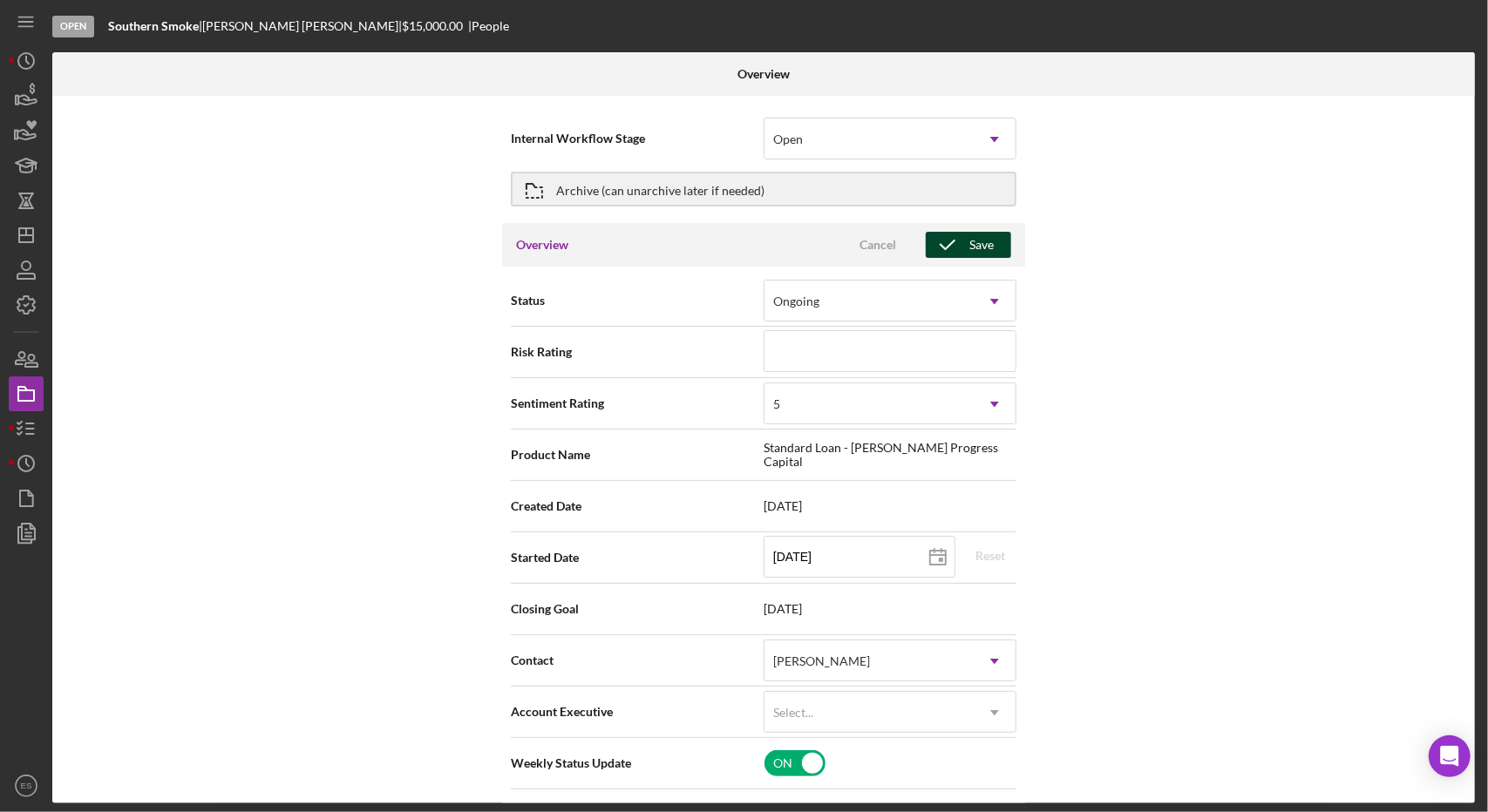
click at [741, 248] on div "Save" at bounding box center [982, 245] width 24 height 26
type textarea "Here's a snapshot of information that has been fully approved, as well as the i…"
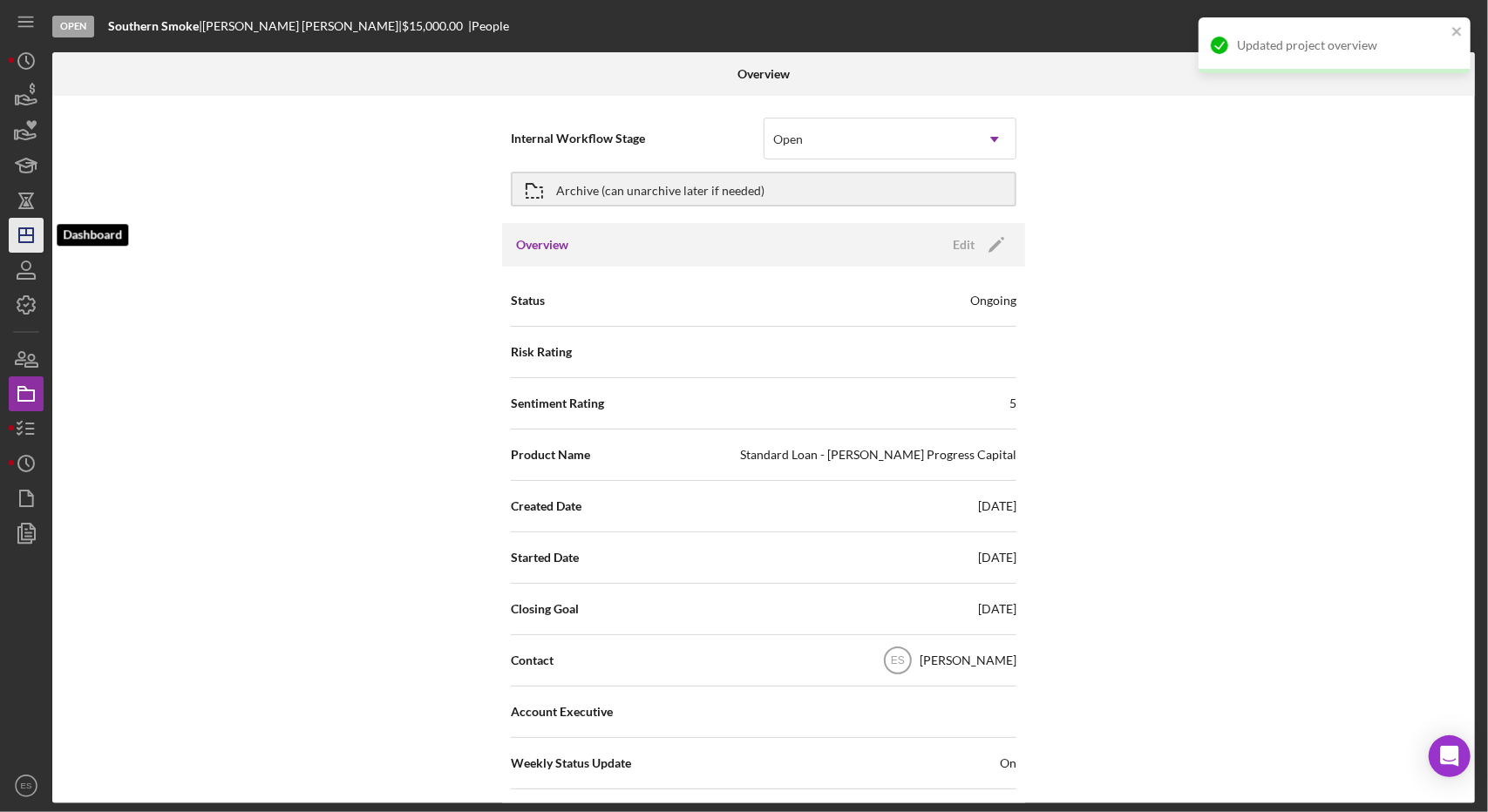
click at [20, 230] on polygon "button" at bounding box center [26, 235] width 14 height 14
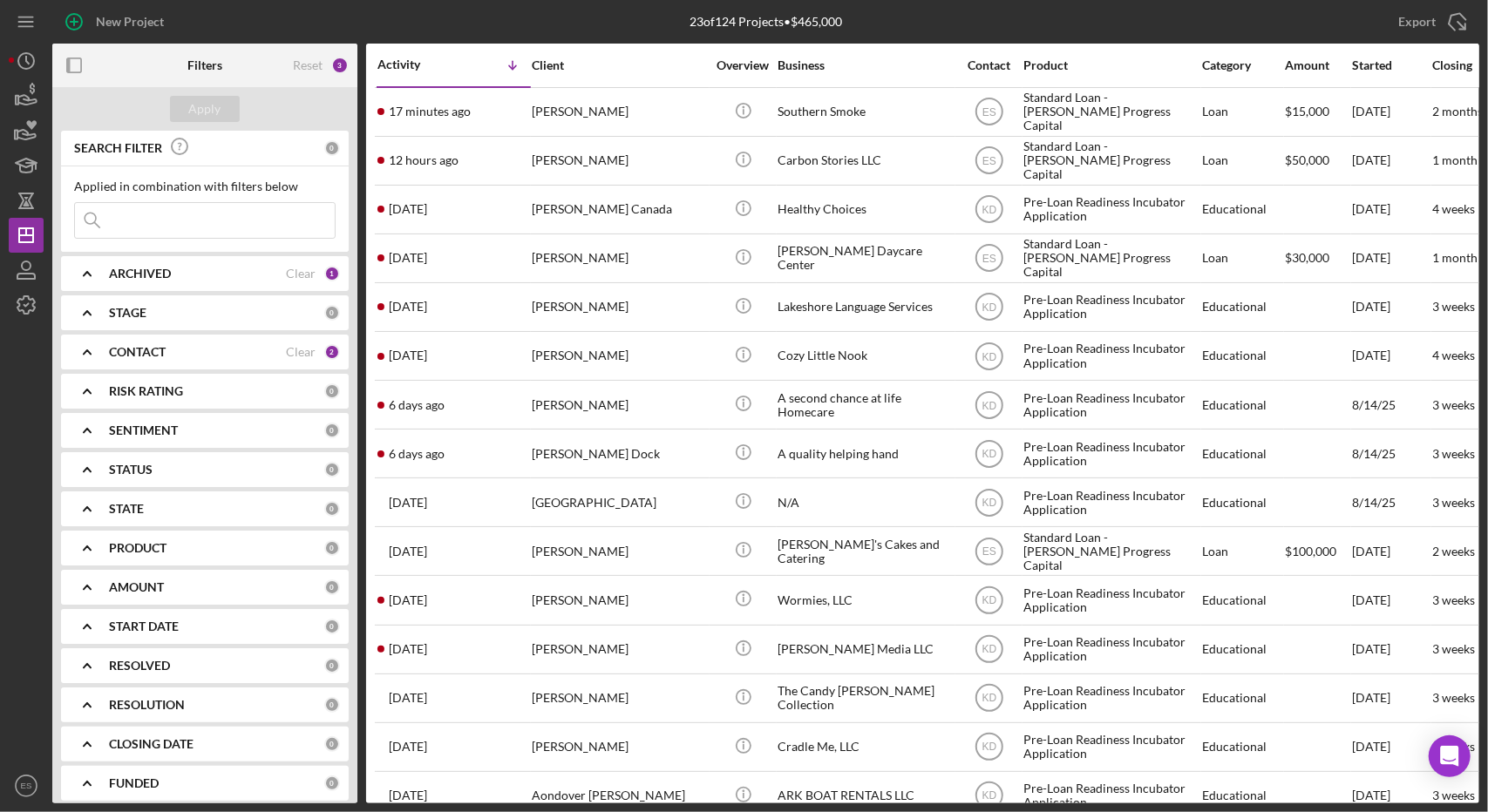
click at [138, 358] on b "CONTACT" at bounding box center [137, 352] width 57 height 14
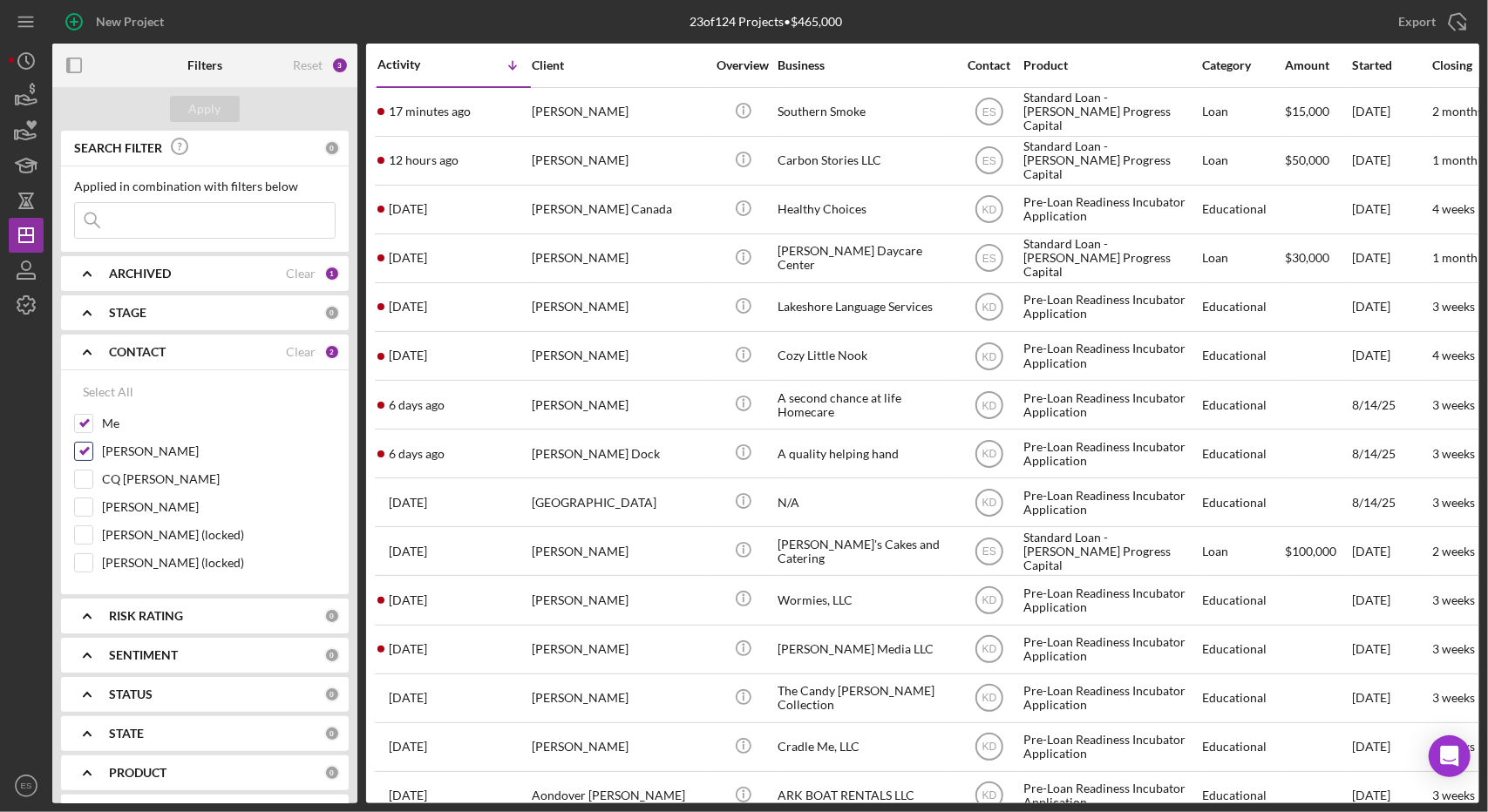
click at [91, 448] on input "[PERSON_NAME]" at bounding box center [84, 452] width 18 height 18
checkbox input "false"
click at [204, 106] on div "Apply" at bounding box center [205, 109] width 32 height 26
